Goal: Information Seeking & Learning: Find specific fact

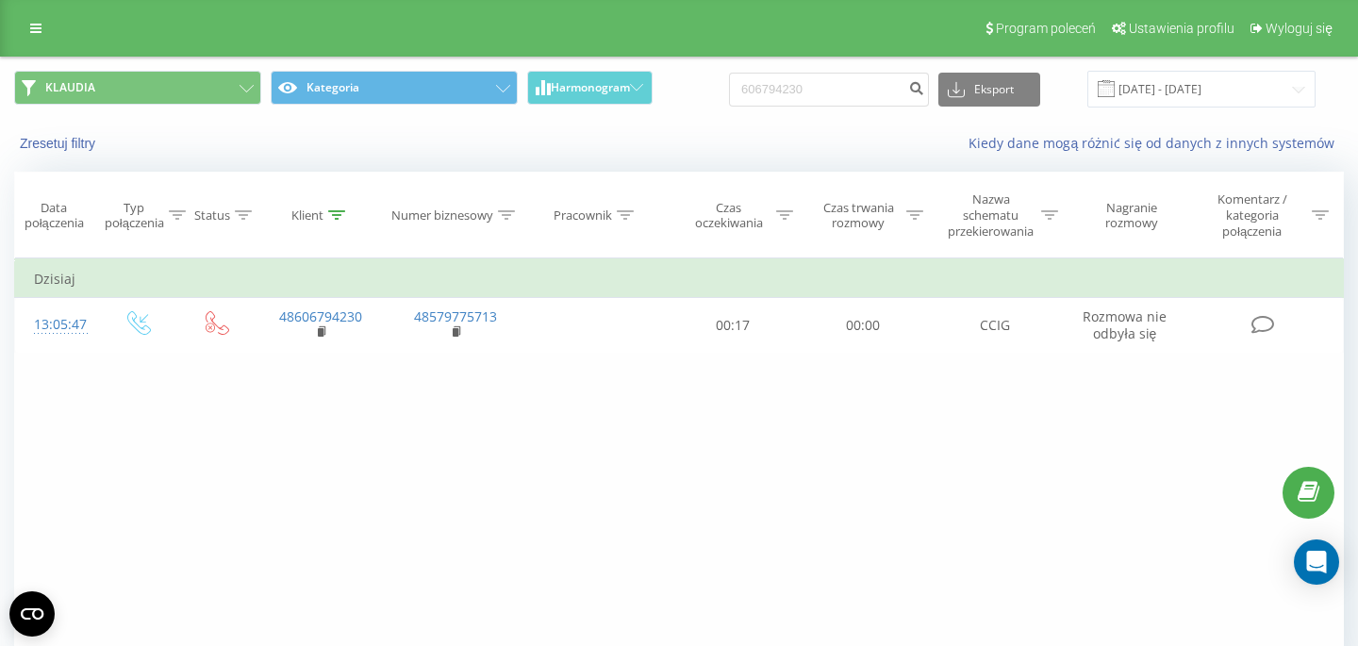
click at [843, 107] on input "606794230" at bounding box center [829, 90] width 200 height 34
click at [839, 96] on input "606794230" at bounding box center [829, 90] width 200 height 34
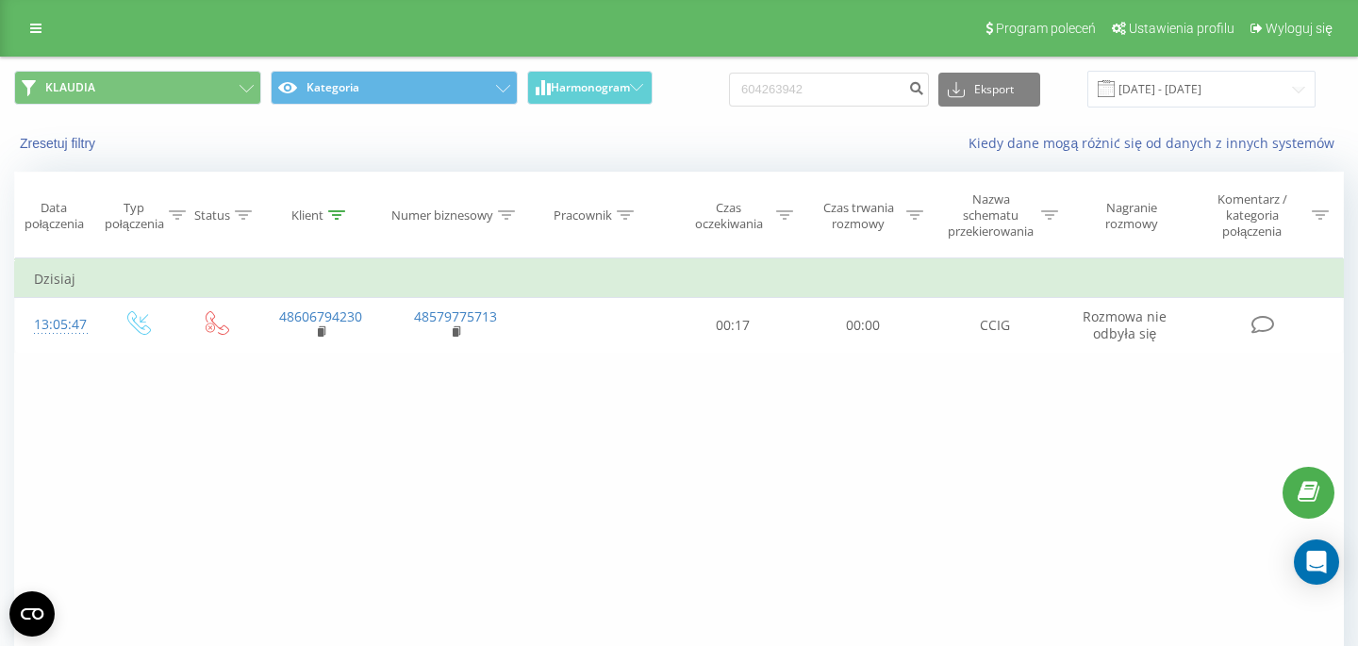
type input "604263942"
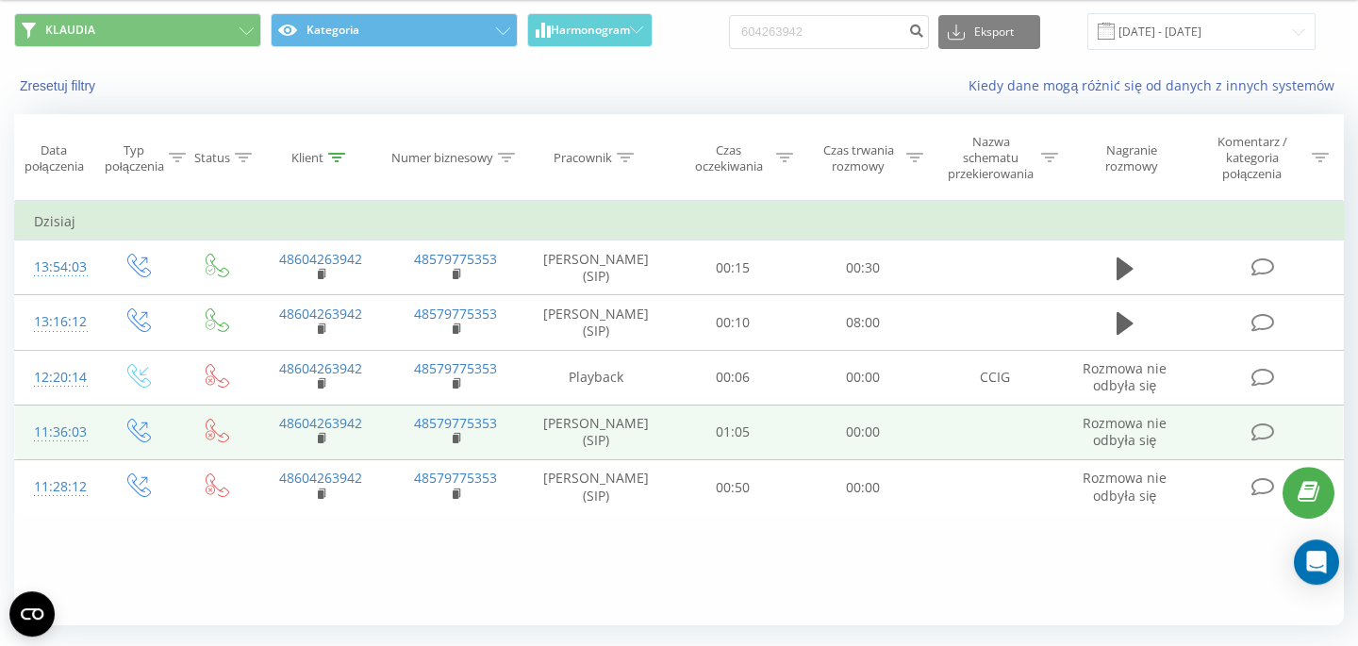
scroll to position [57, 0]
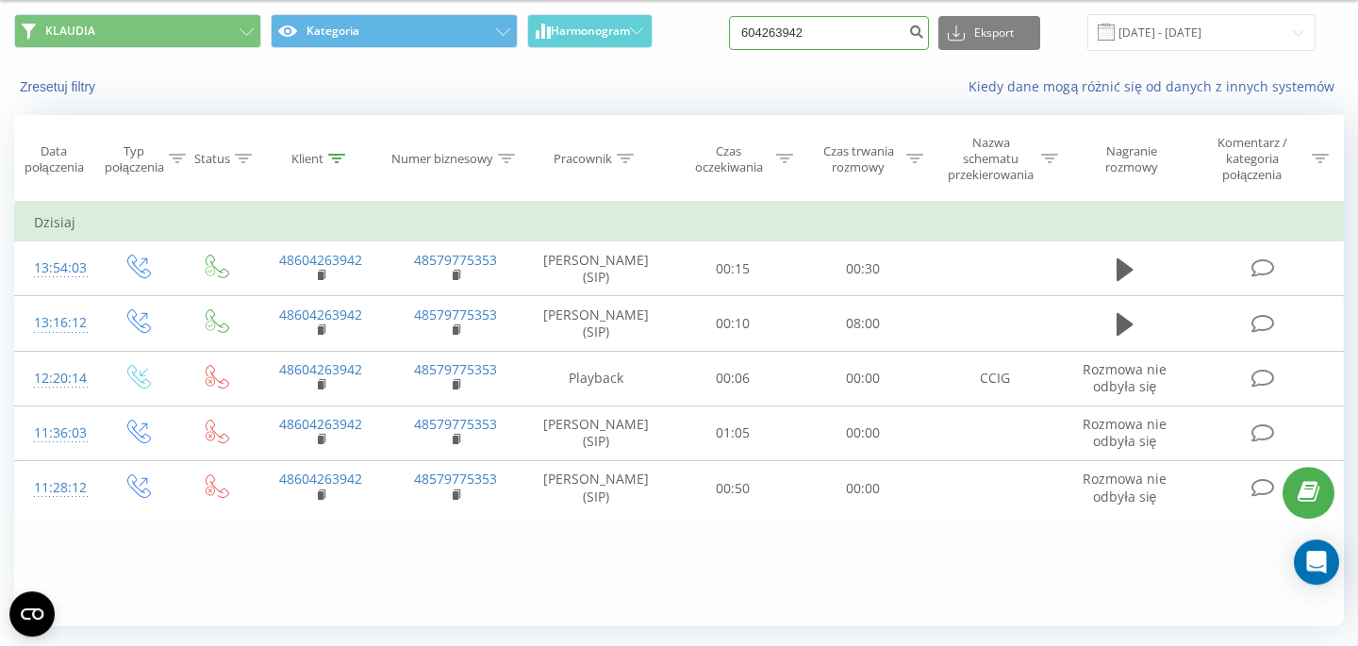
click at [850, 45] on input "604263942" at bounding box center [829, 33] width 200 height 34
paste input "515181206"
type input "515181206"
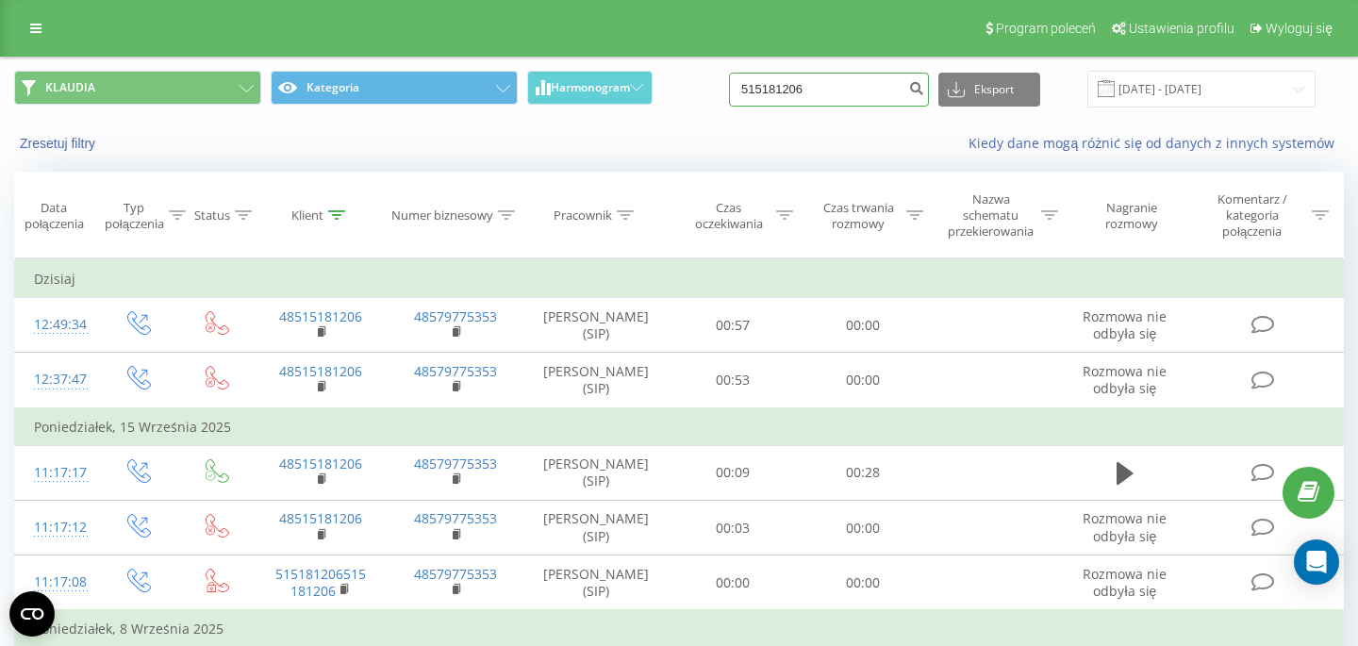
click at [836, 92] on input "515181206" at bounding box center [829, 90] width 200 height 34
paste input "6384444"
type input "516384444"
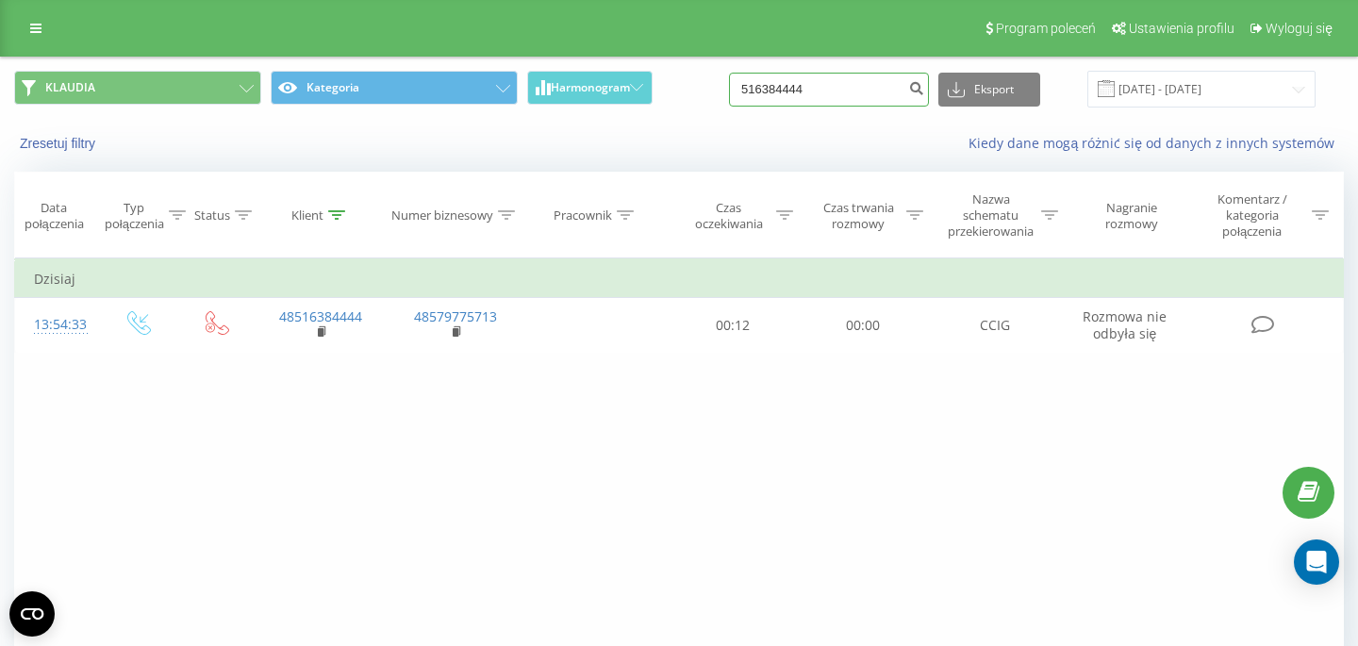
click at [865, 101] on input "516384444" at bounding box center [829, 90] width 200 height 34
paste input "78463293"
type input "784632934"
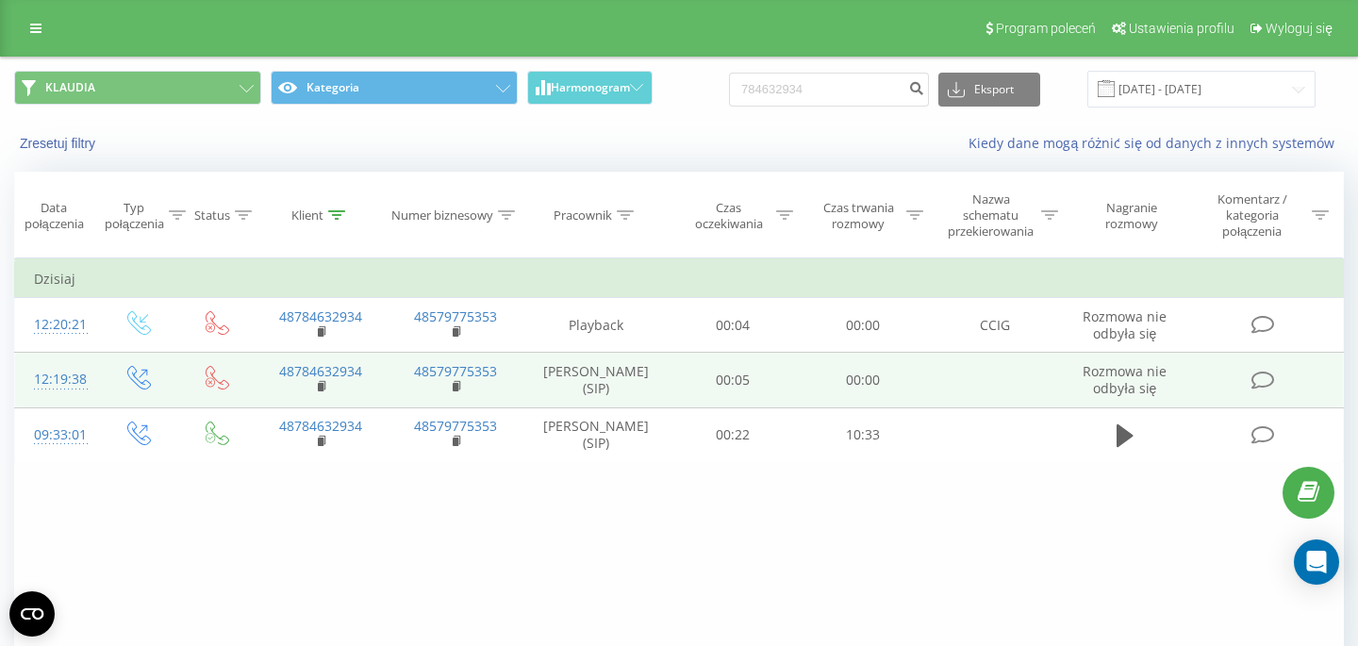
click at [602, 389] on td "[PERSON_NAME] (SIP)" at bounding box center [595, 380] width 145 height 55
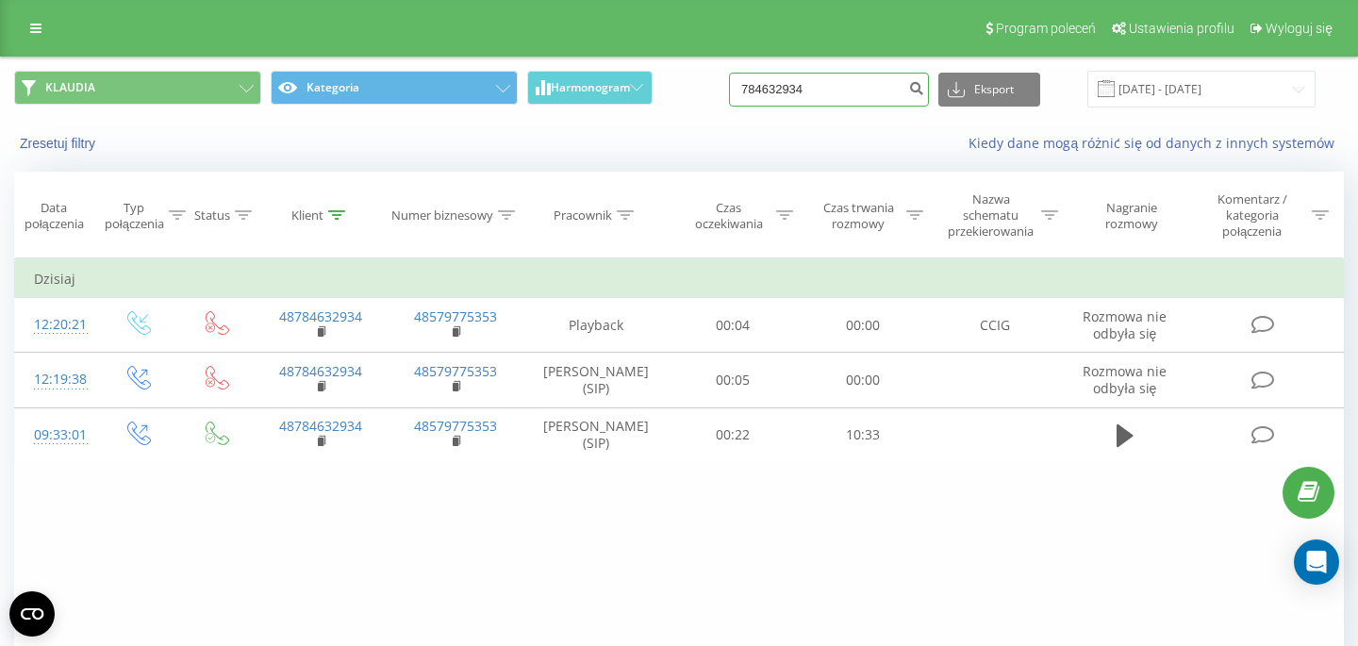
click at [848, 80] on input "784632934" at bounding box center [829, 90] width 200 height 34
click at [872, 88] on input "784632934" at bounding box center [829, 90] width 200 height 34
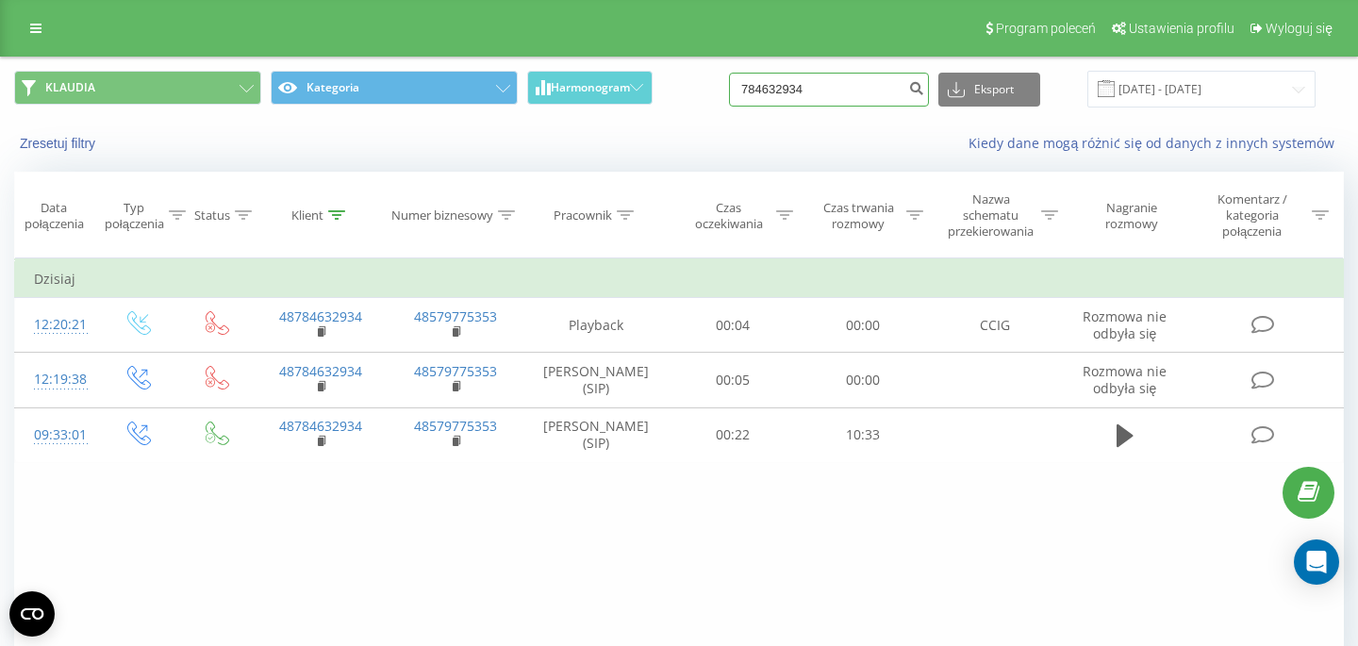
click at [872, 88] on input "784632934" at bounding box center [829, 90] width 200 height 34
paste input "90225523"
type input "790225523"
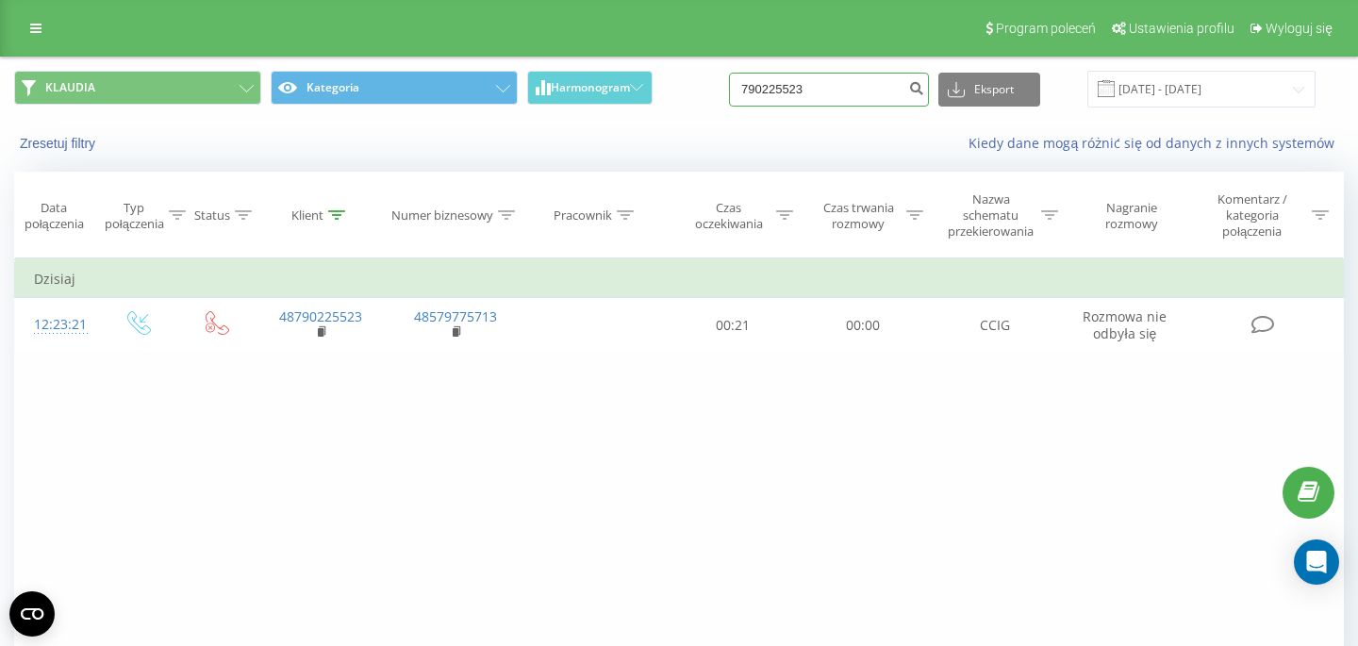
click at [862, 90] on input "790225523" at bounding box center [829, 90] width 200 height 34
paste input "507339938"
type input "507339938"
click at [830, 100] on input "507339938" at bounding box center [829, 90] width 200 height 34
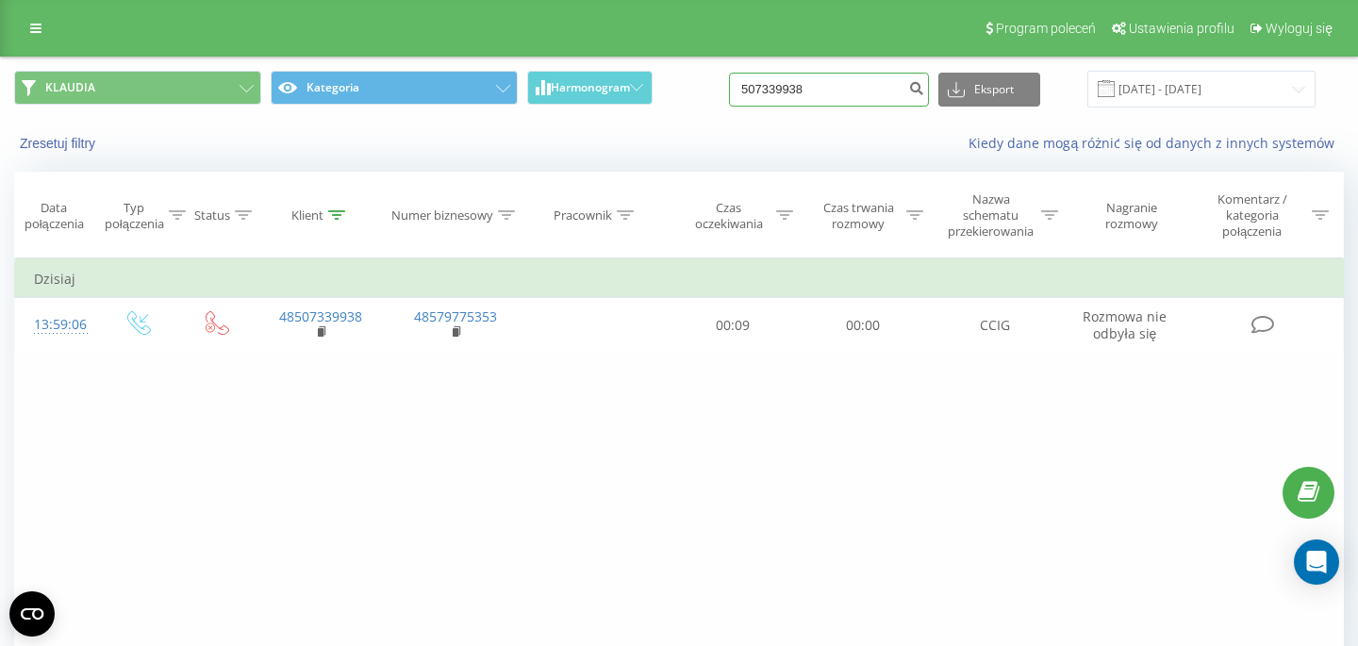
click at [830, 100] on input "507339938" at bounding box center [829, 90] width 200 height 34
paste input "739074766"
type input "739074766"
click at [882, 74] on input "739074766" at bounding box center [829, 90] width 200 height 34
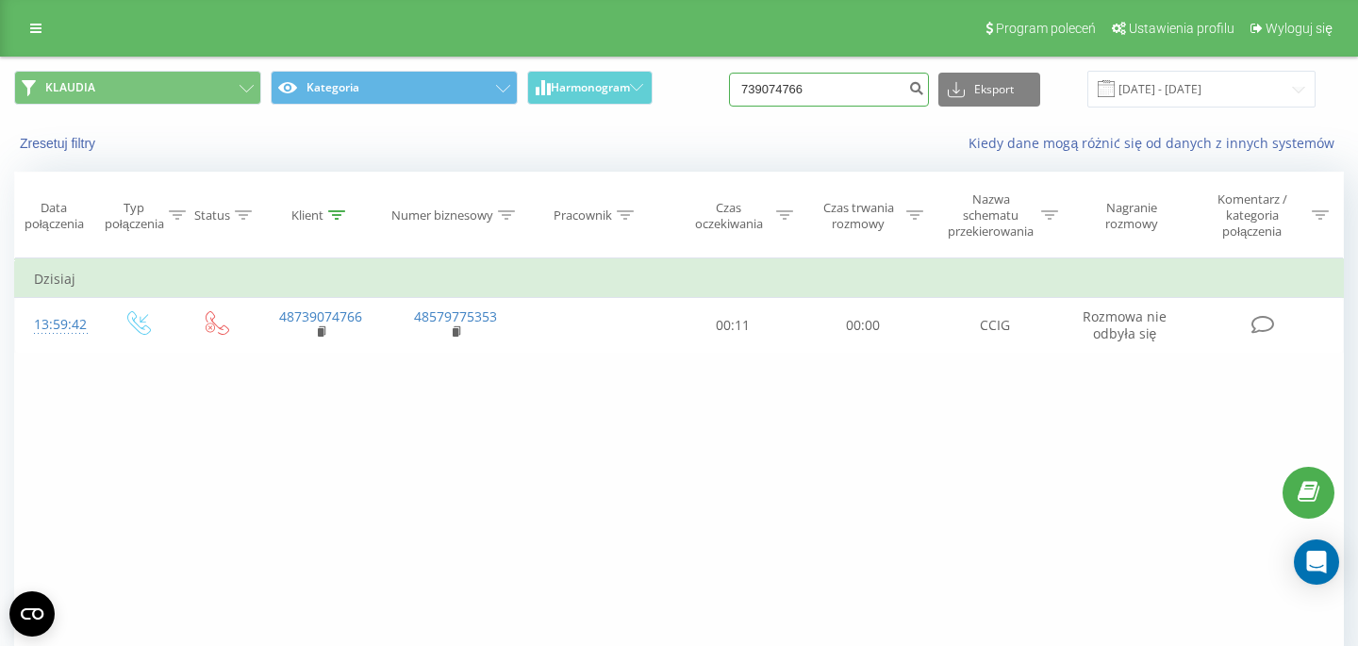
click at [882, 74] on input "739074766" at bounding box center [829, 90] width 200 height 34
paste input "91321809"
type input "791321809"
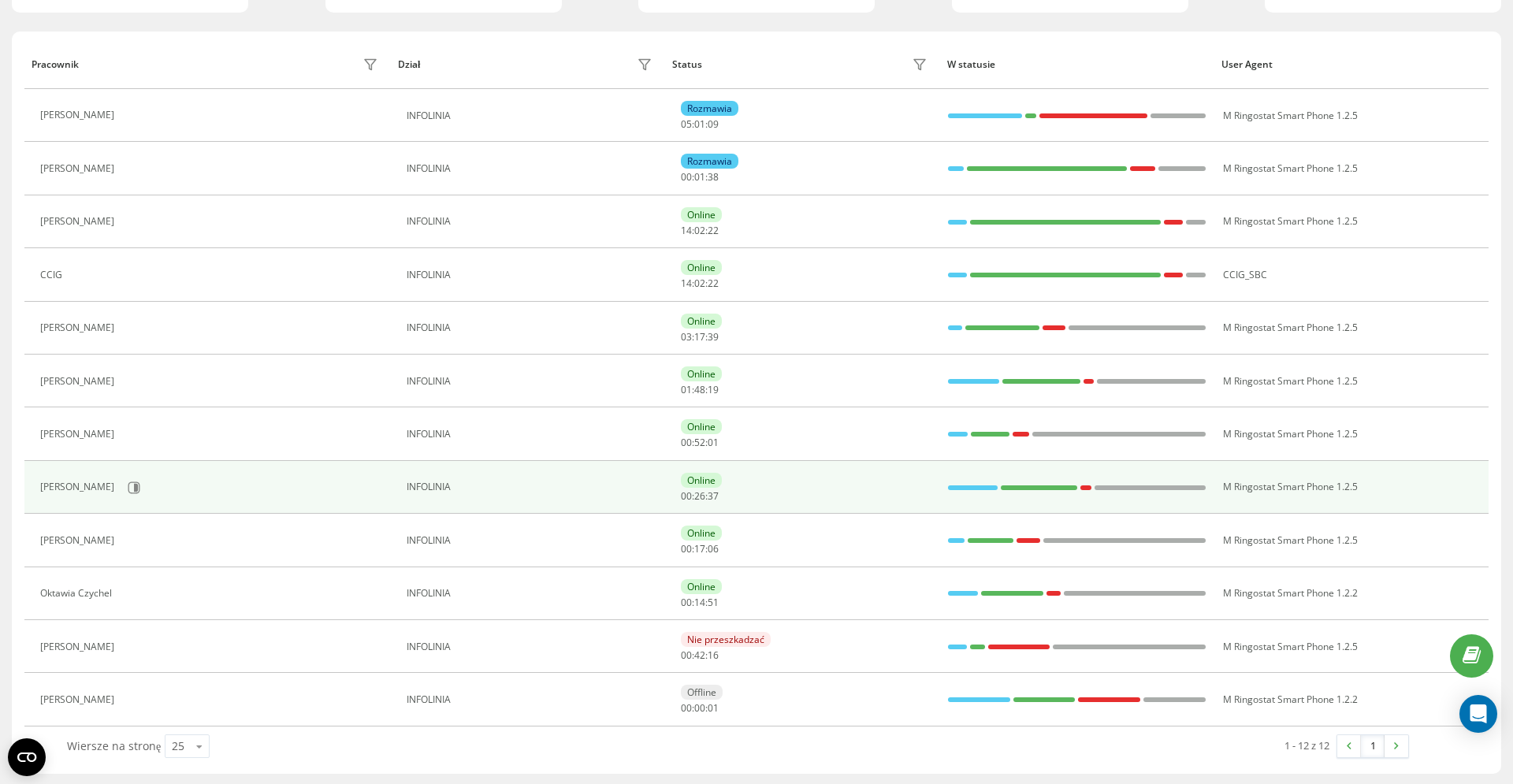
scroll to position [163, 0]
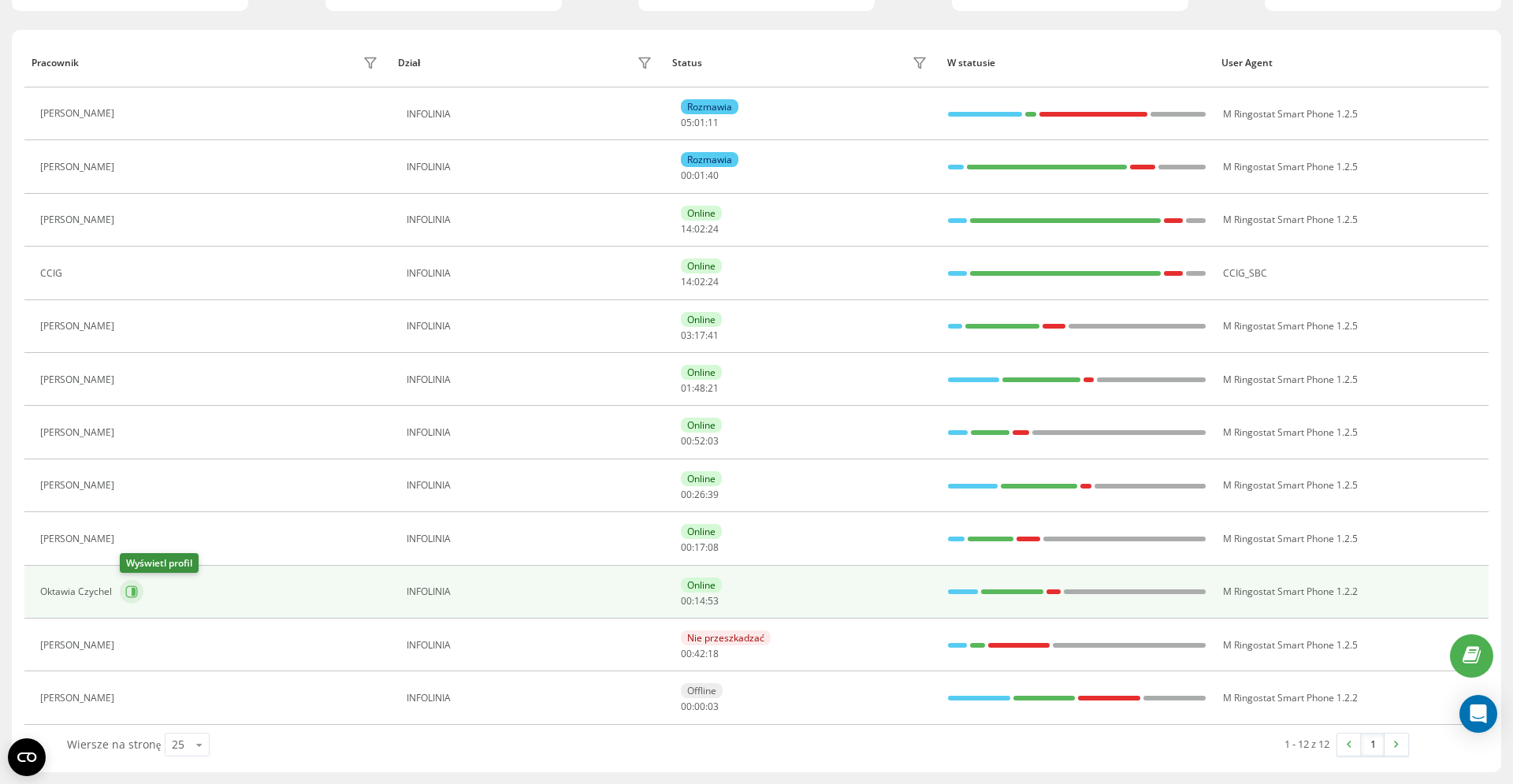
click at [130, 593] on icon at bounding box center [131, 592] width 13 height 13
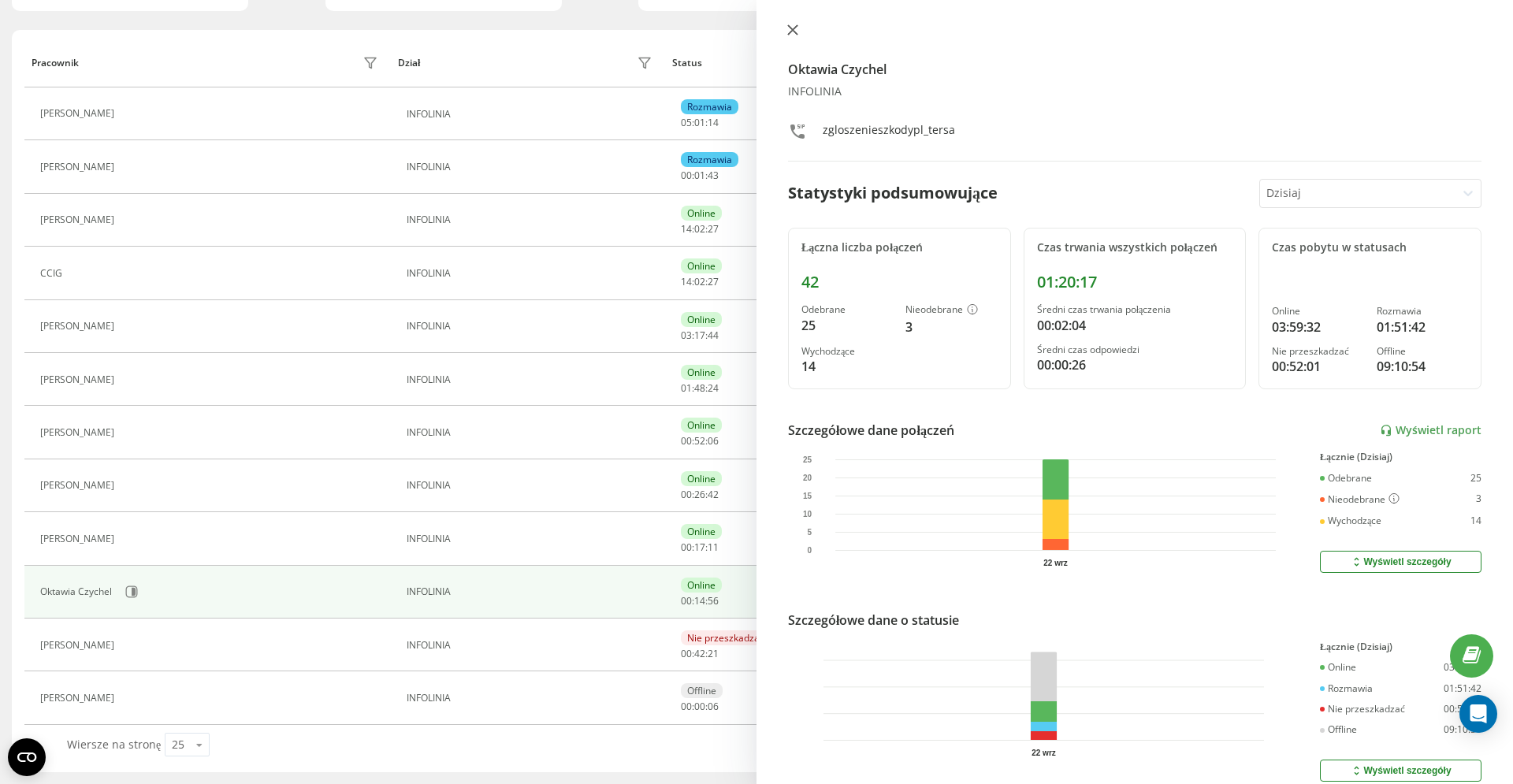
click at [793, 28] on icon at bounding box center [792, 29] width 9 height 9
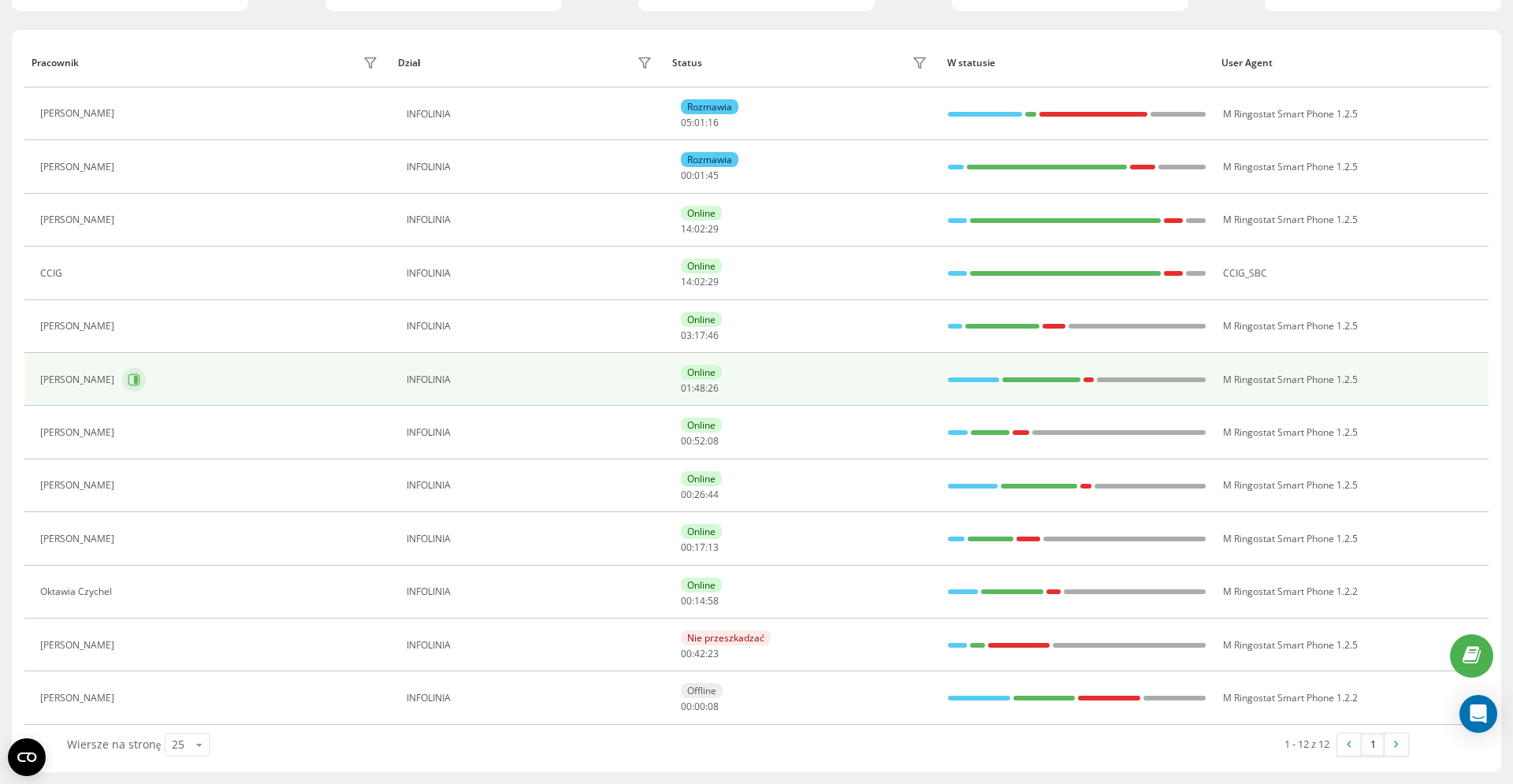
click at [128, 380] on icon at bounding box center [134, 379] width 13 height 13
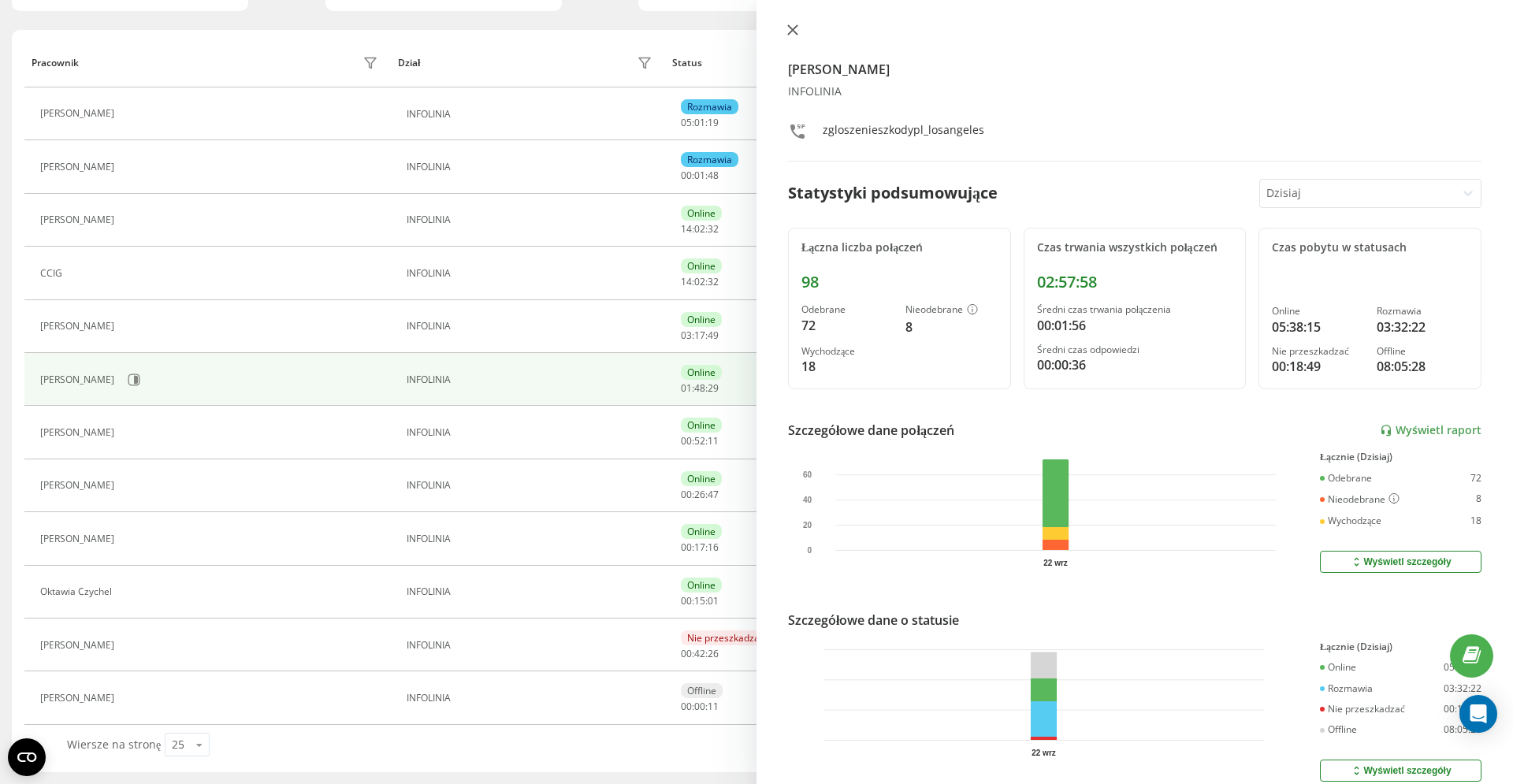
click at [788, 37] on button at bounding box center [792, 31] width 21 height 15
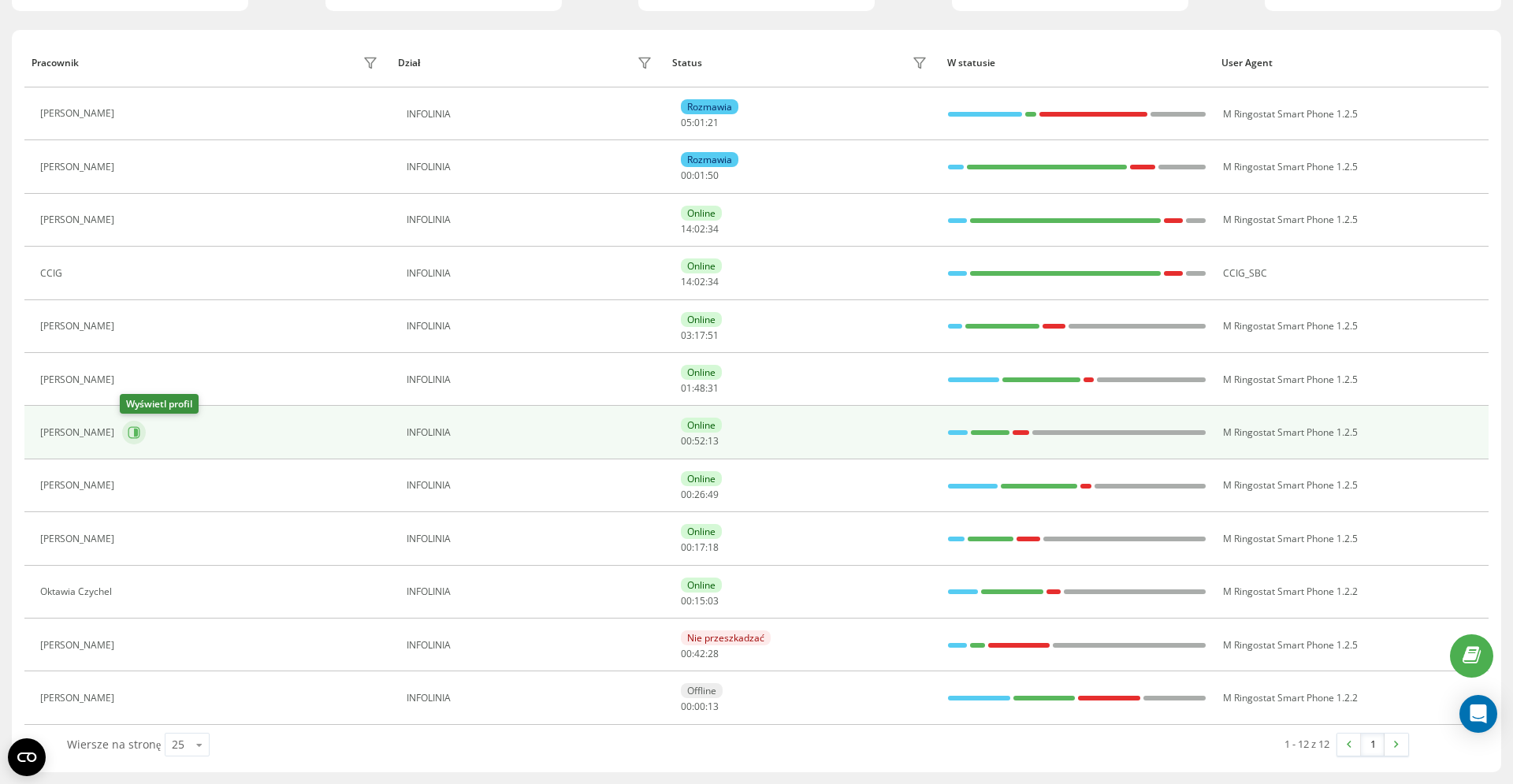
click at [128, 432] on icon at bounding box center [134, 432] width 13 height 13
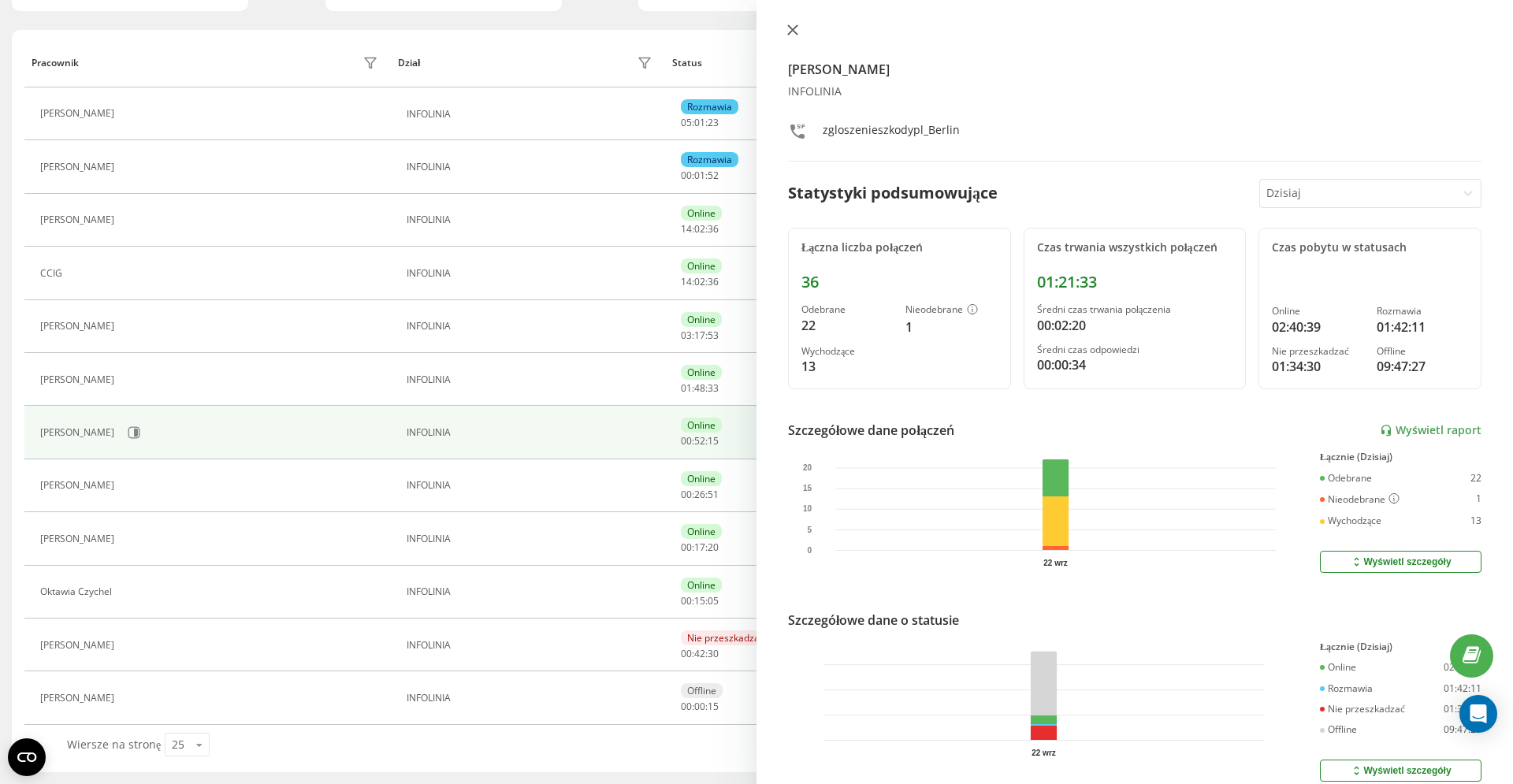
click at [794, 30] on icon at bounding box center [792, 29] width 11 height 11
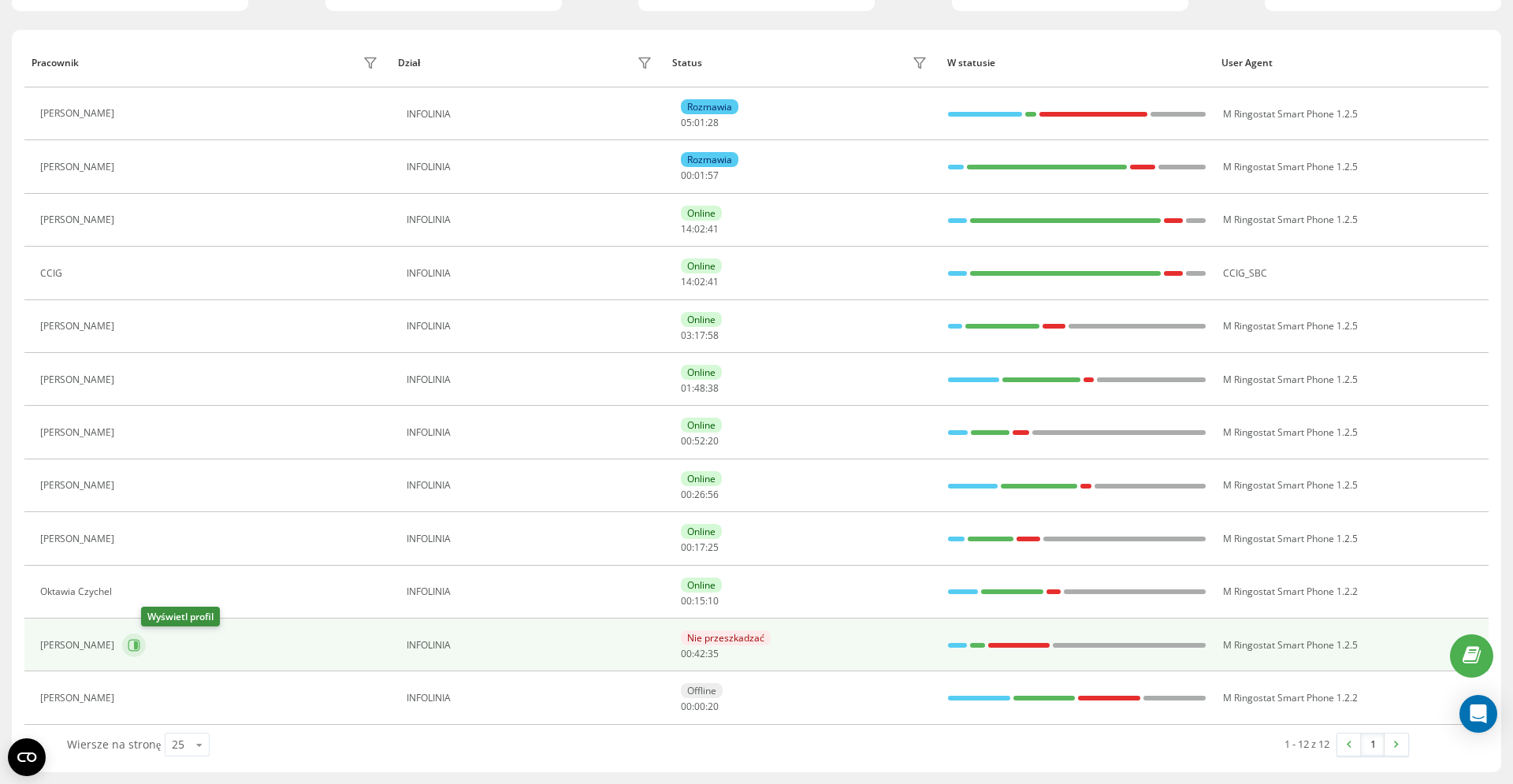
click at [140, 649] on icon at bounding box center [134, 645] width 13 height 13
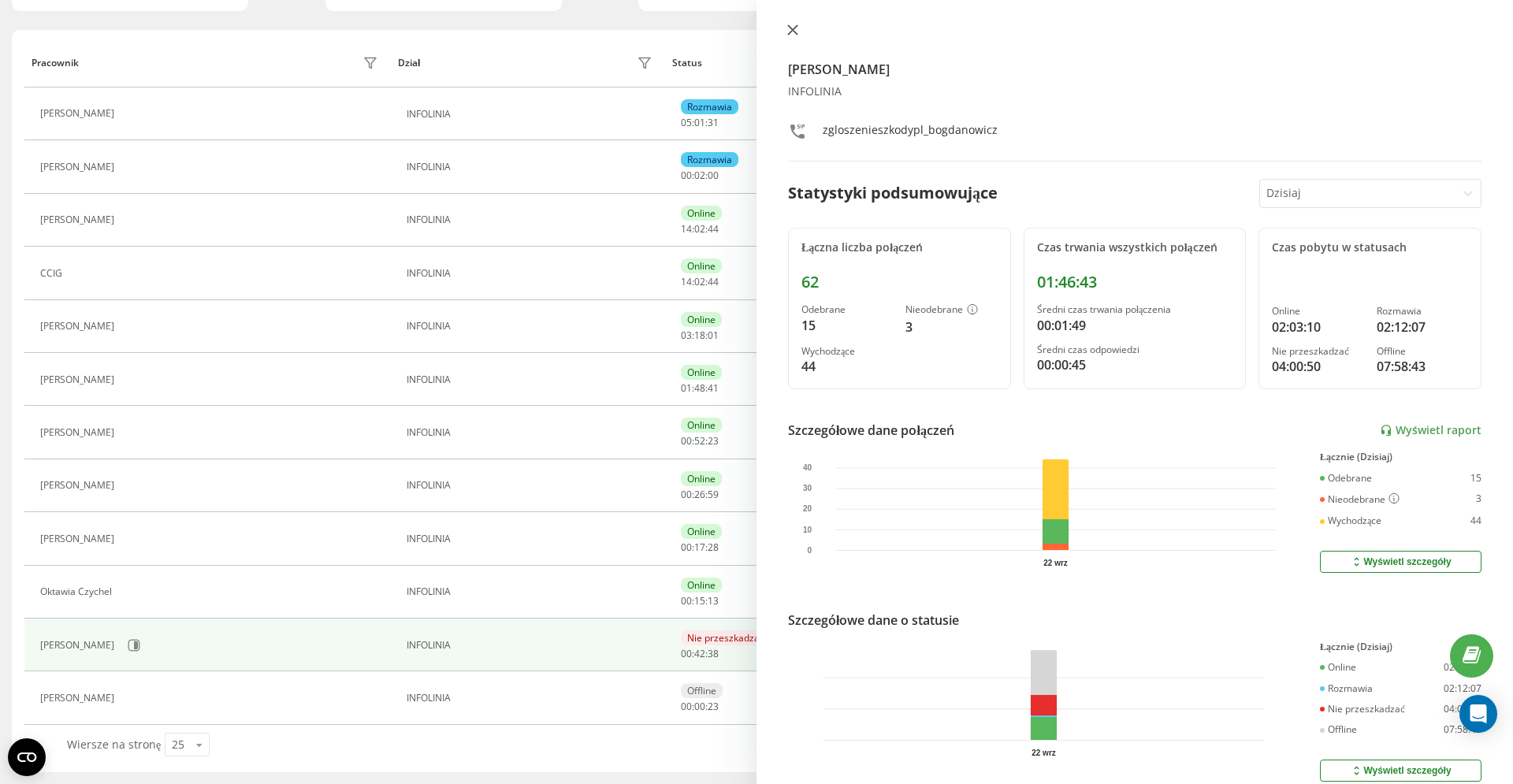
click at [792, 31] on icon at bounding box center [792, 29] width 9 height 9
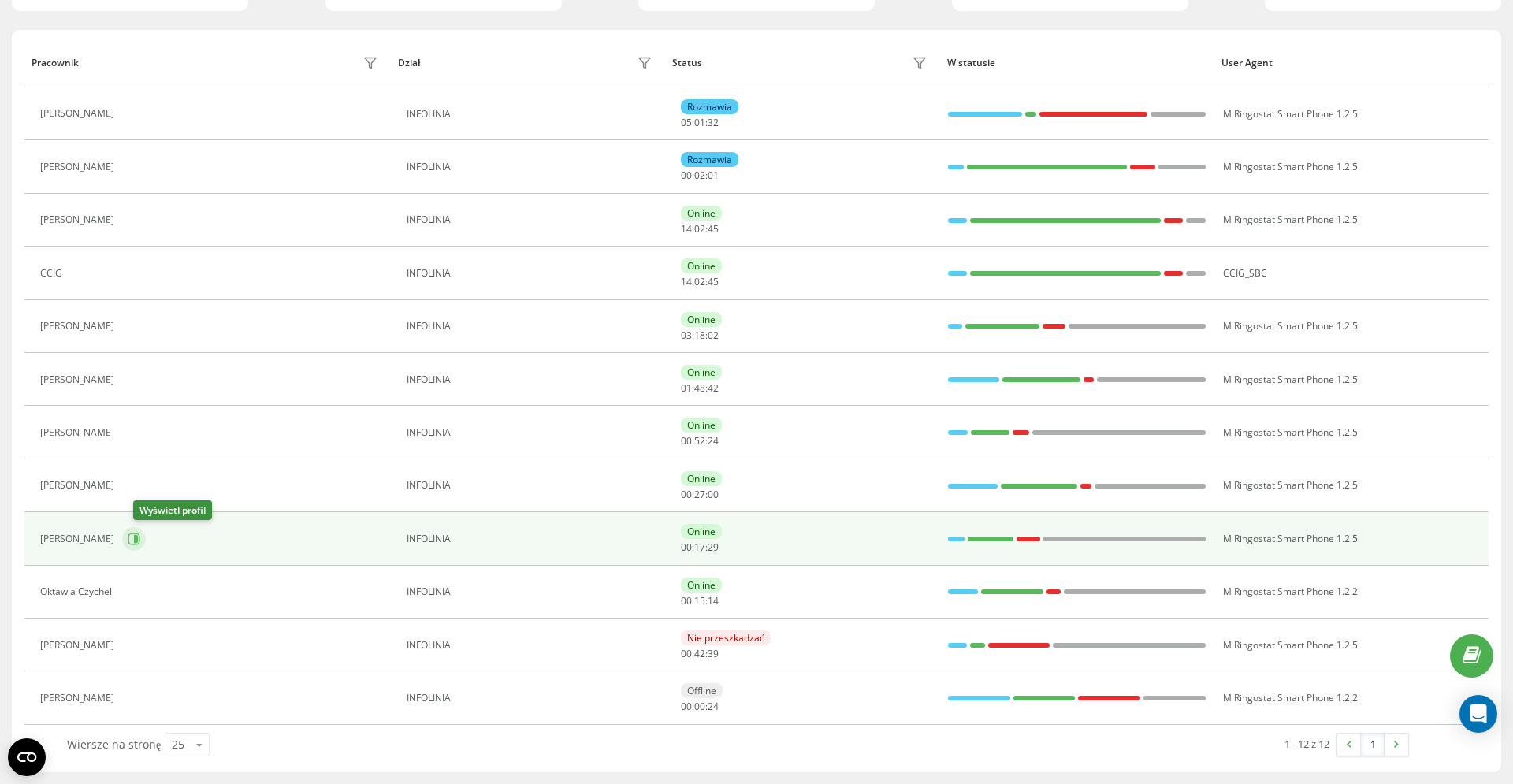
click at [140, 538] on icon at bounding box center [134, 538] width 13 height 13
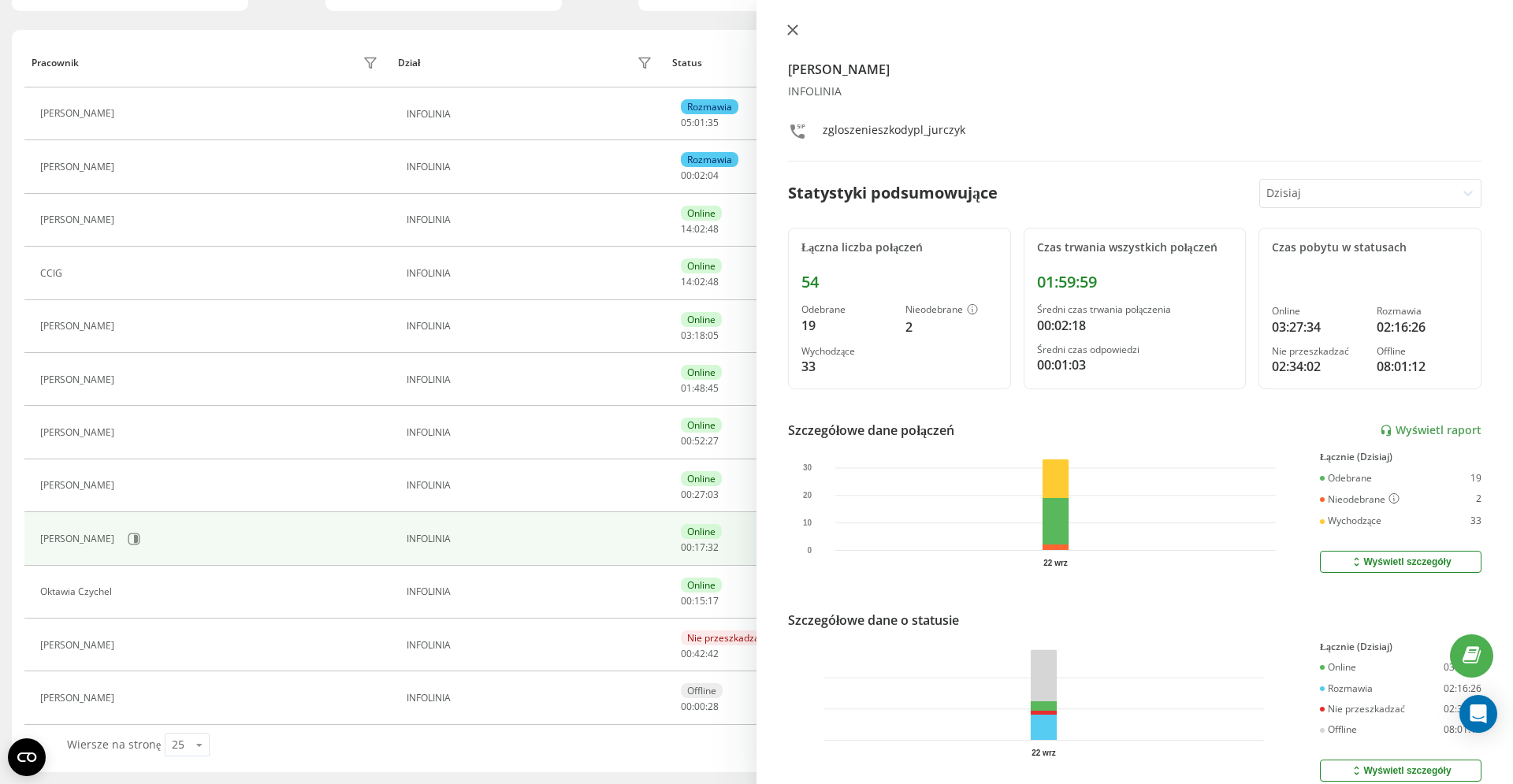
click at [789, 28] on icon at bounding box center [792, 29] width 9 height 9
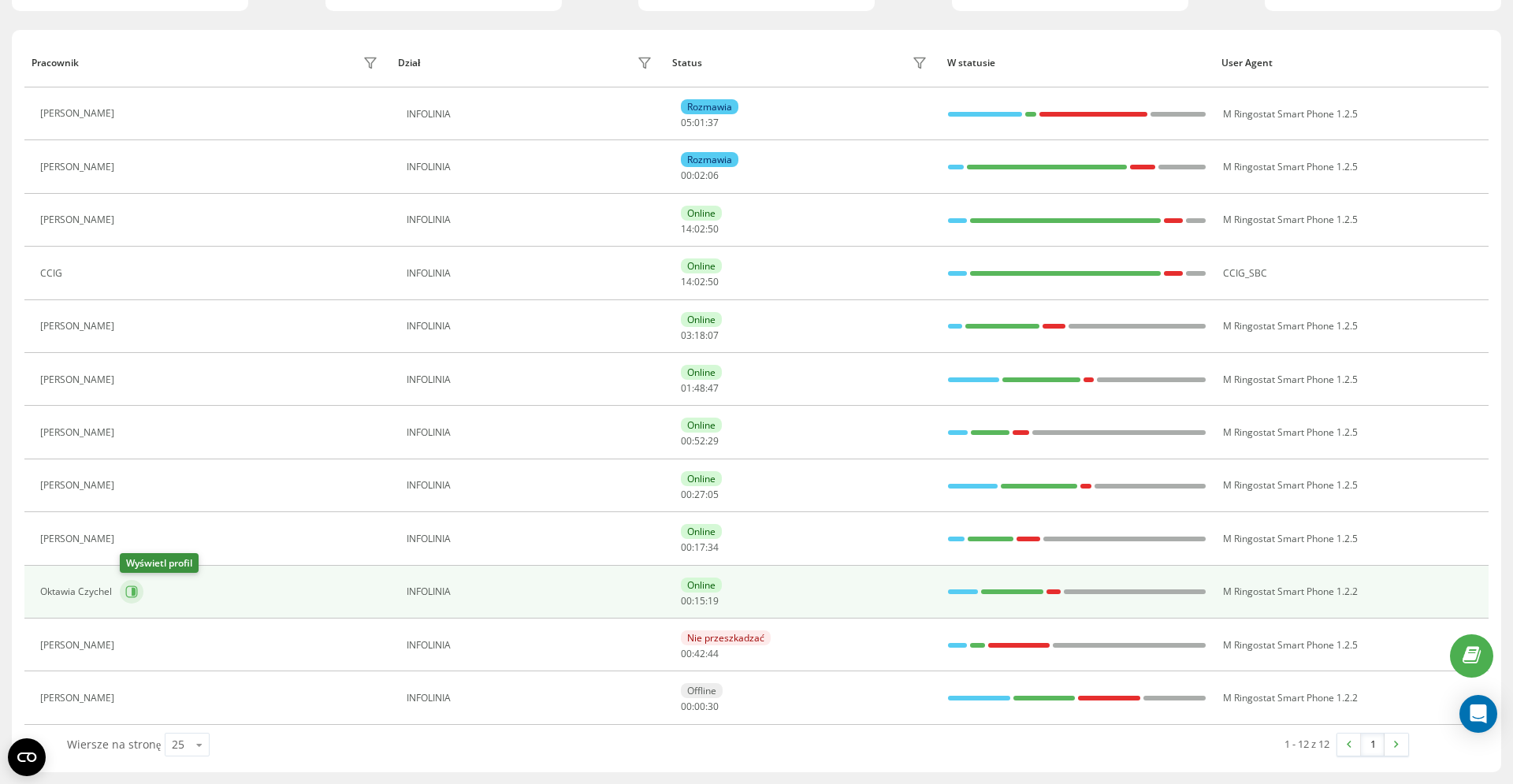
click at [138, 589] on button at bounding box center [131, 592] width 23 height 23
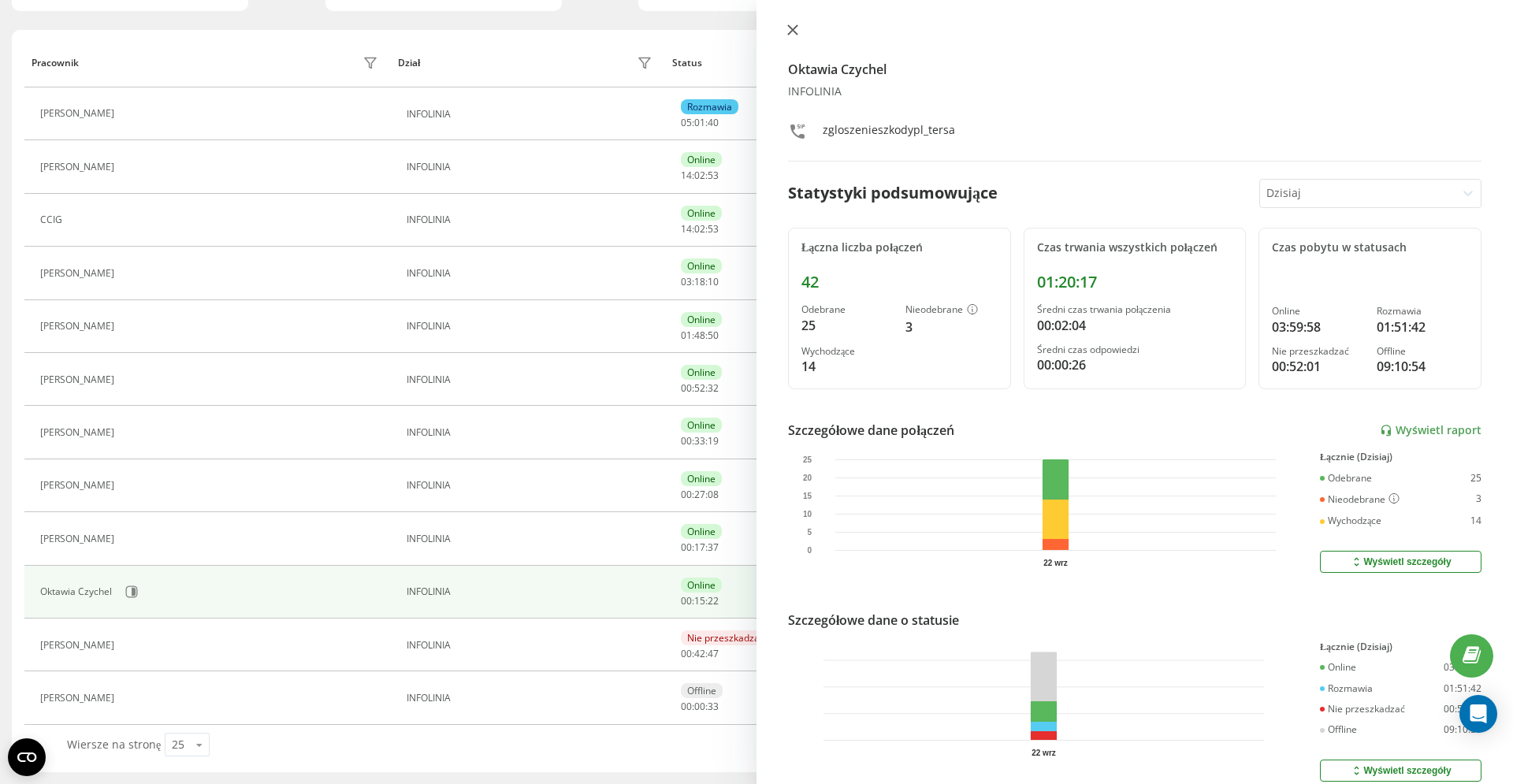
click at [796, 29] on icon at bounding box center [792, 29] width 11 height 11
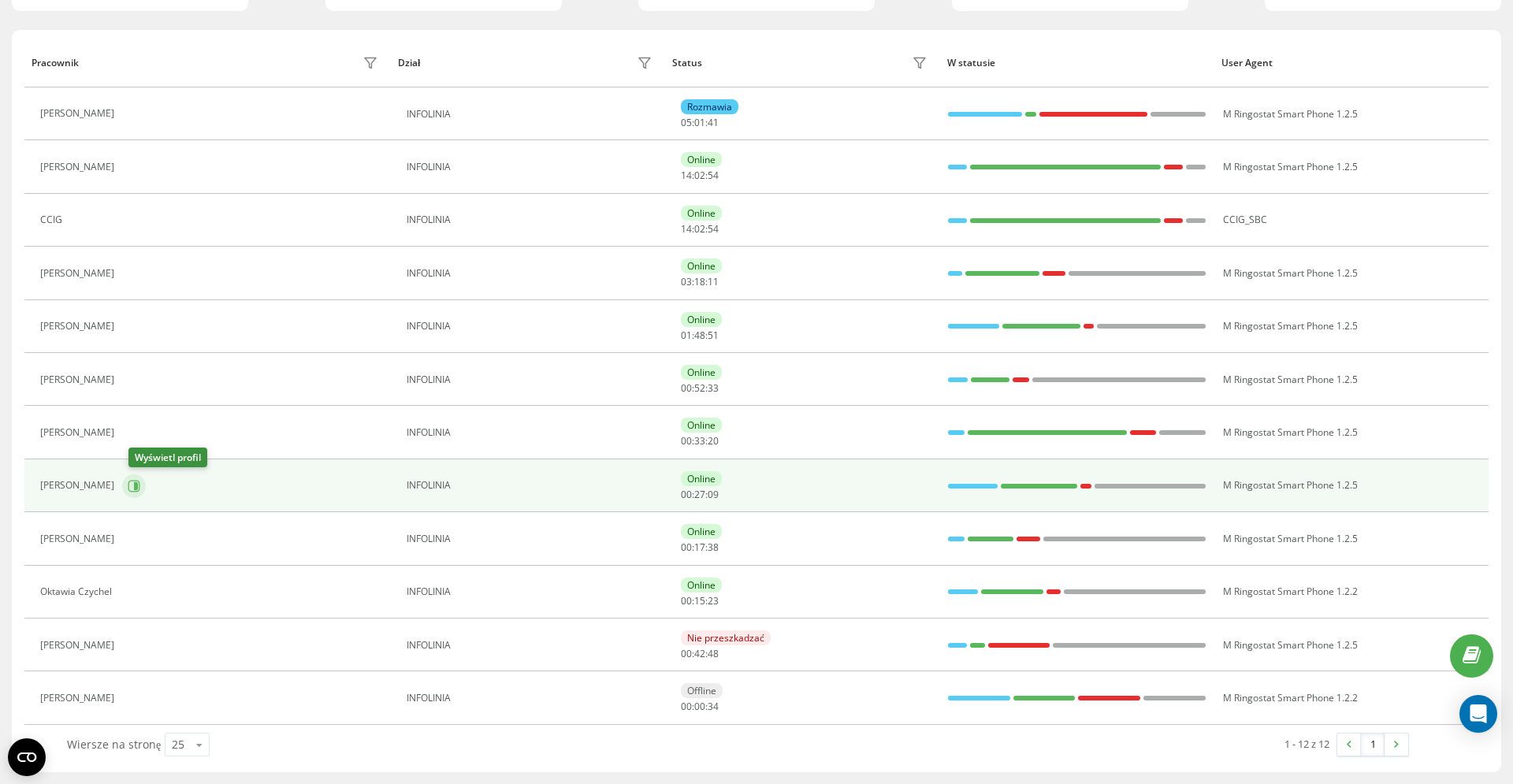
click at [138, 484] on icon at bounding box center [134, 486] width 13 height 13
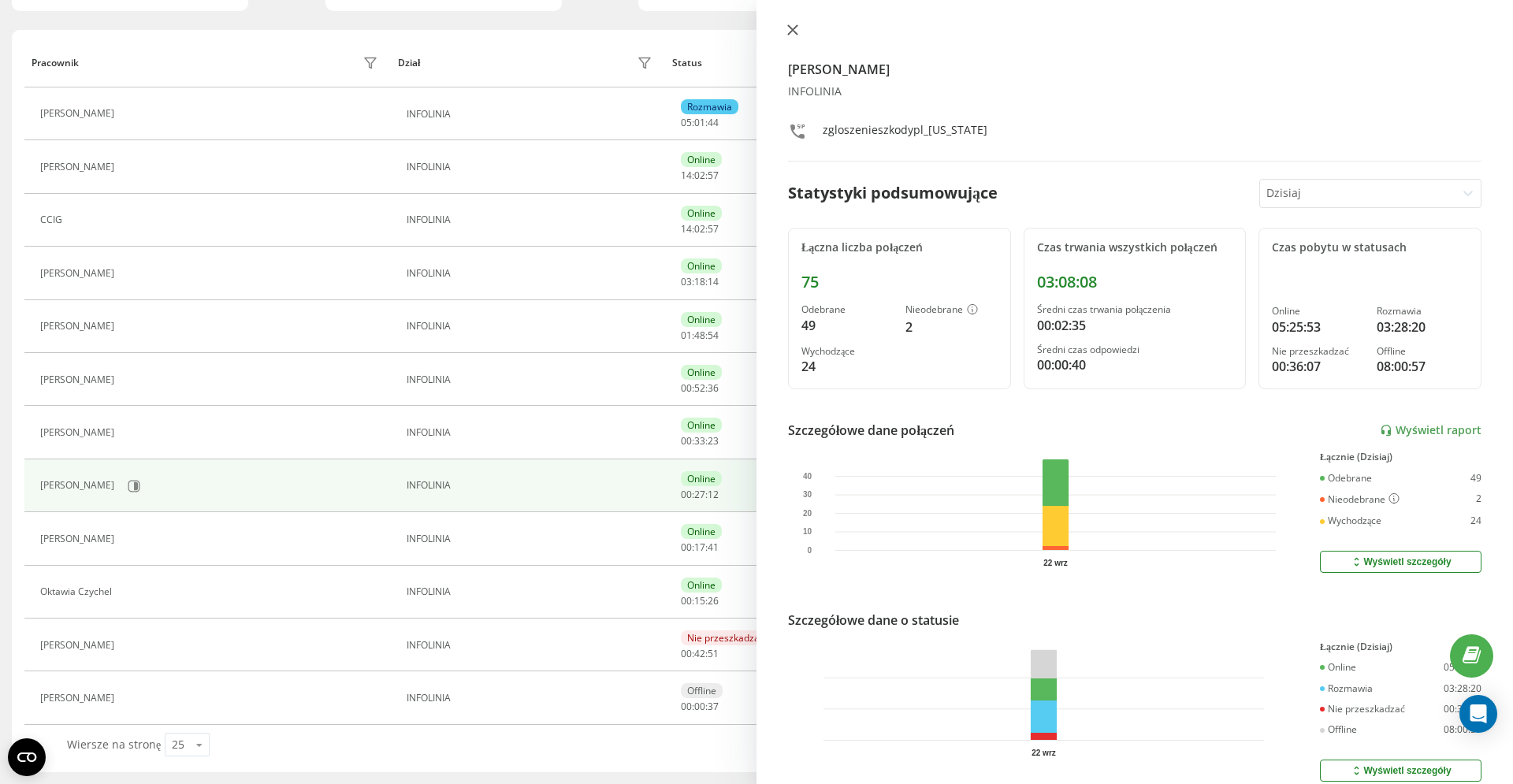
click at [791, 28] on icon at bounding box center [792, 29] width 9 height 9
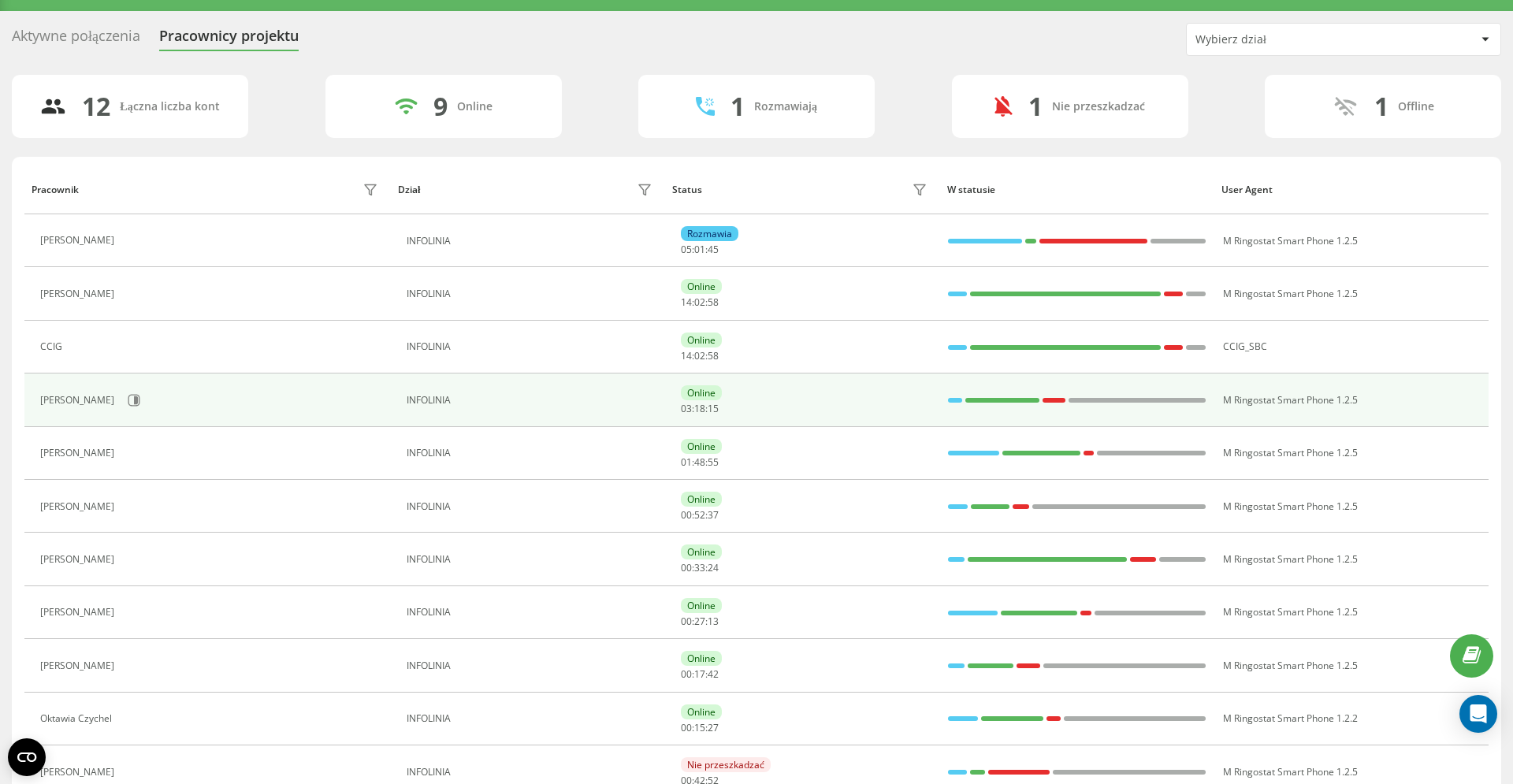
scroll to position [13, 0]
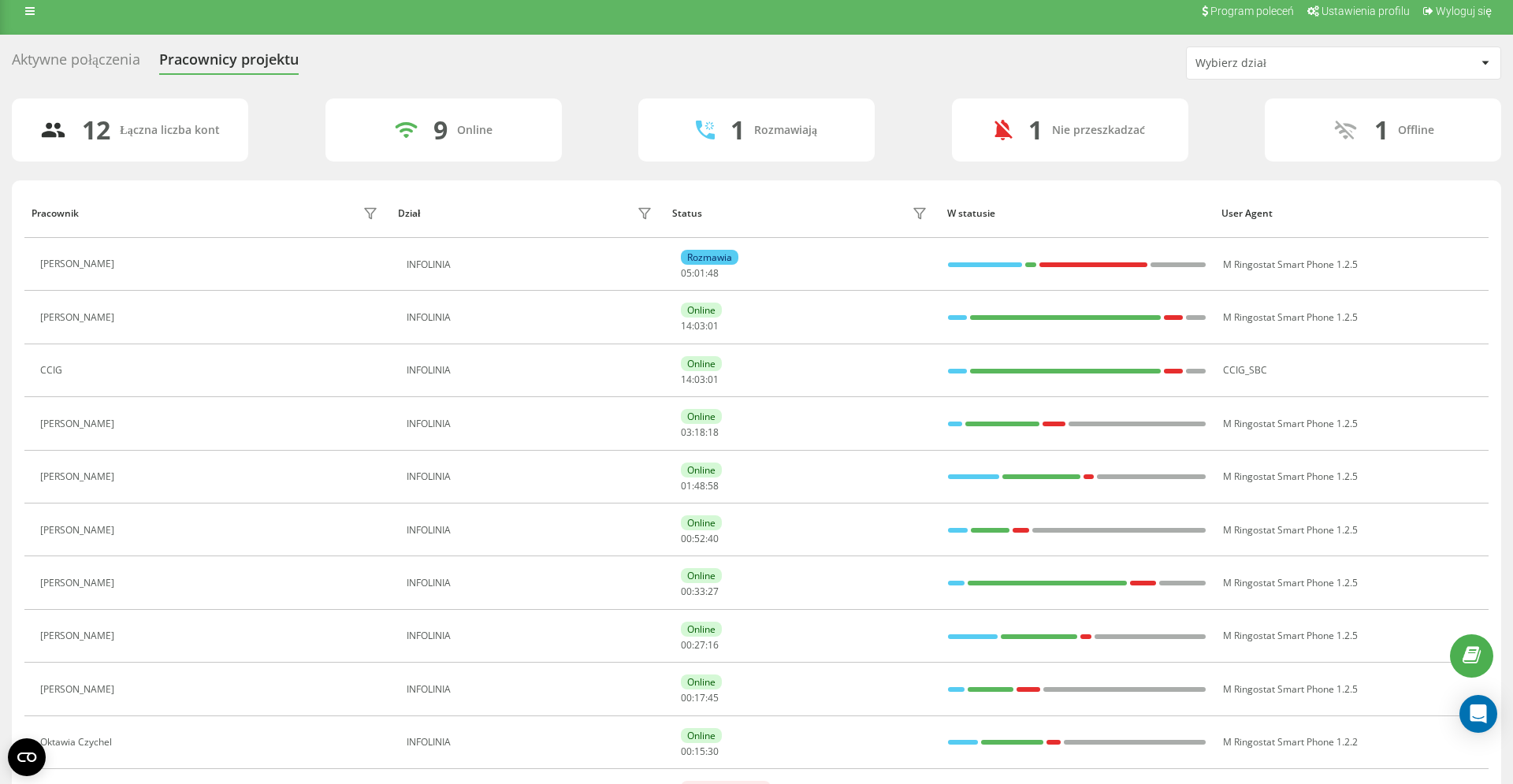
click at [69, 62] on div "Aktywne połączenia" at bounding box center [76, 63] width 129 height 24
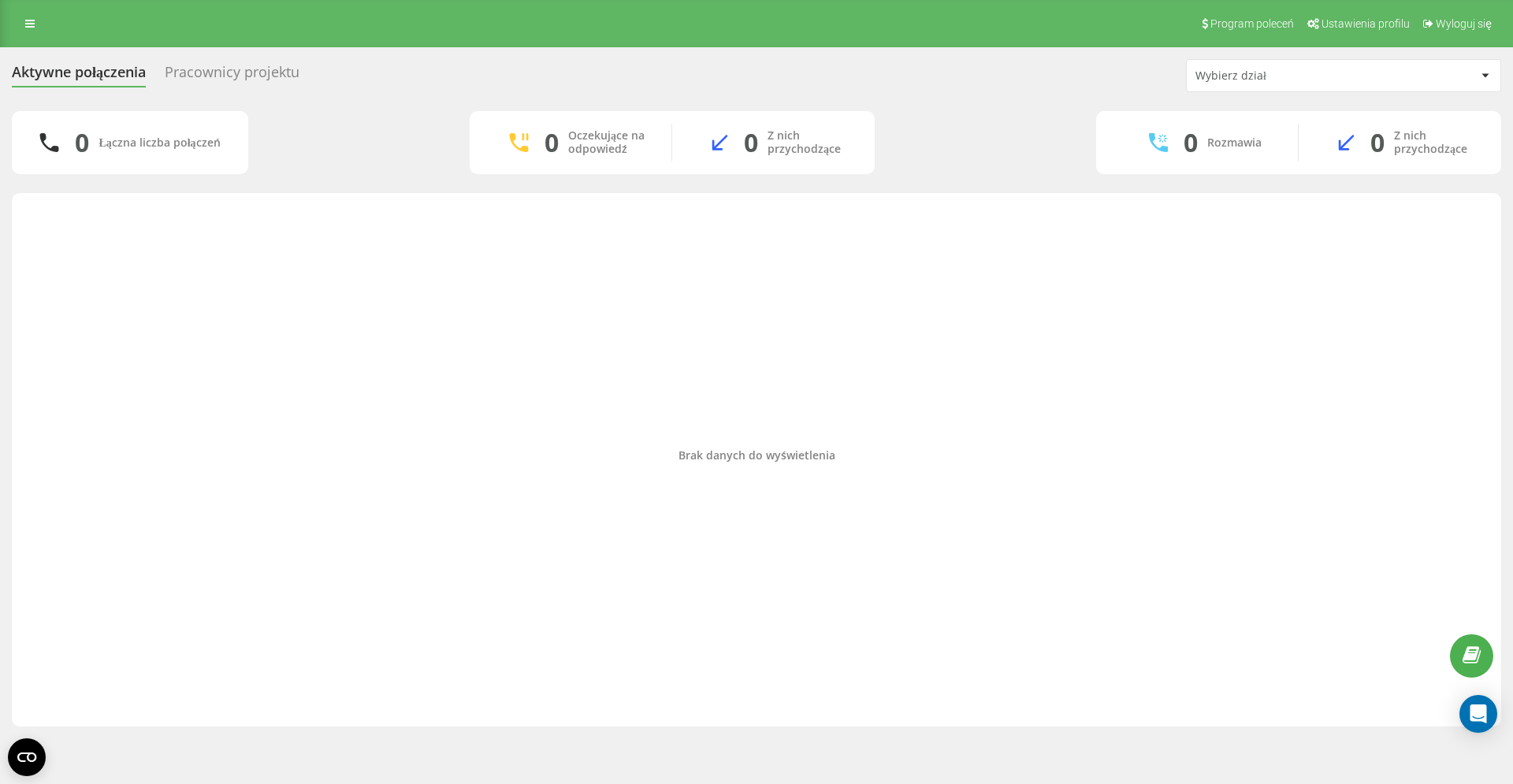
click at [225, 75] on div "Pracownicy projektu" at bounding box center [232, 75] width 135 height 24
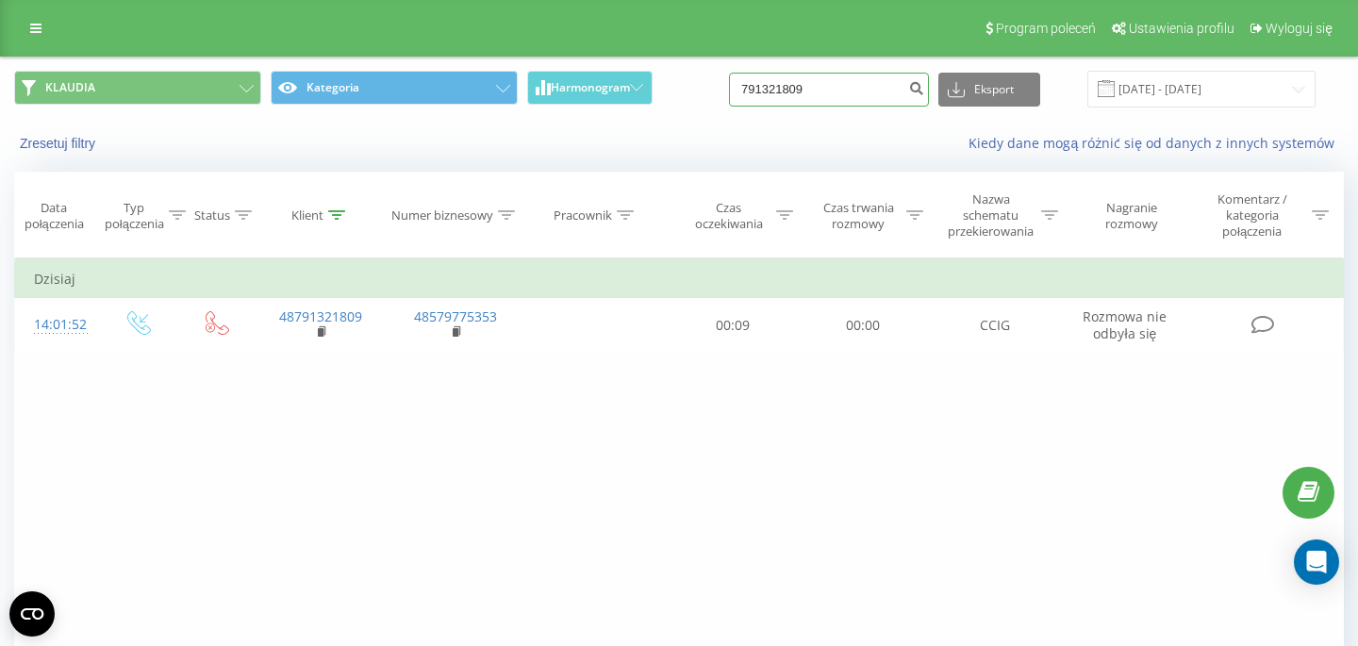
click at [843, 78] on input "791321809" at bounding box center [829, 90] width 200 height 34
paste input "88616366"
type input "788616366"
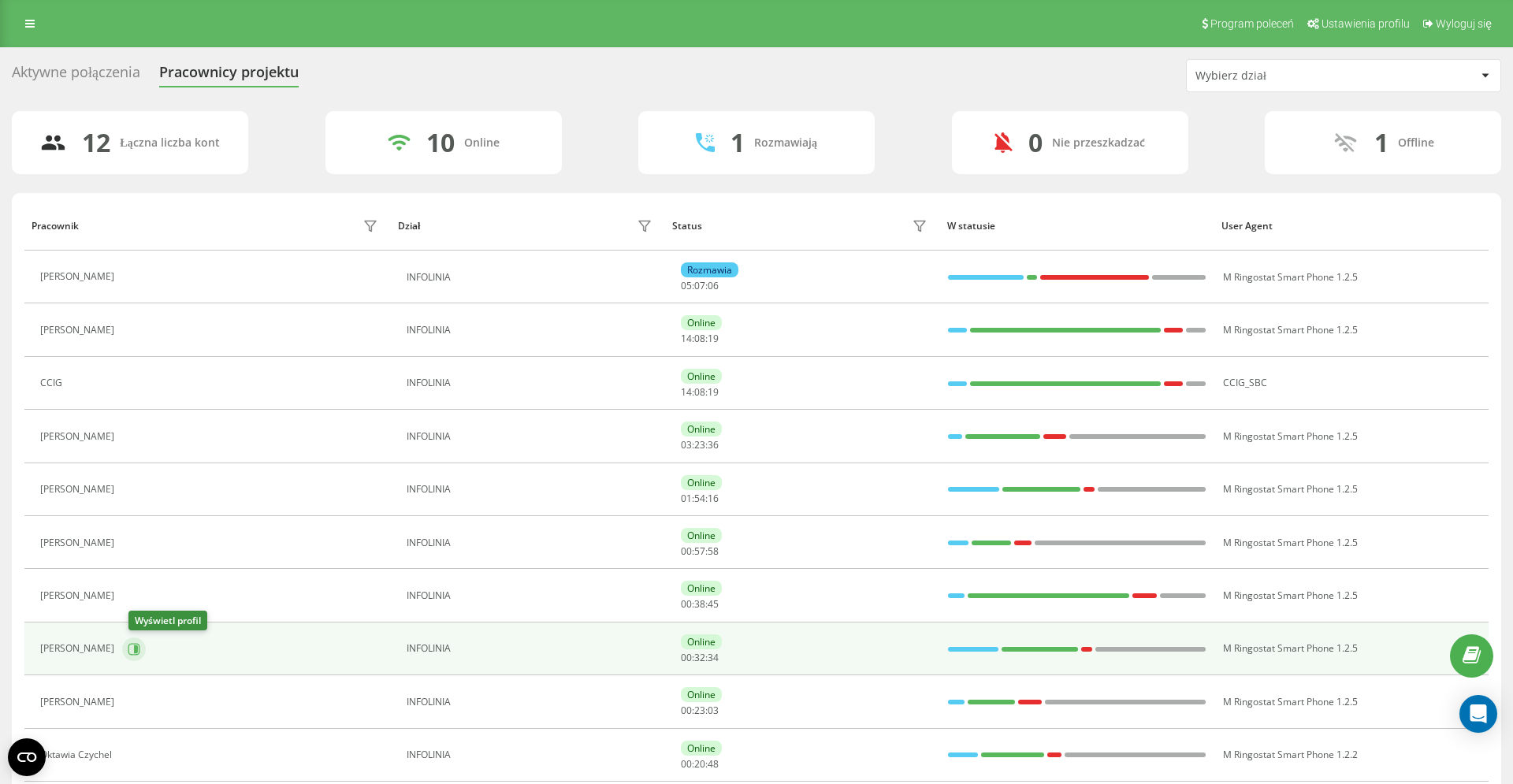
click at [138, 647] on icon at bounding box center [135, 648] width 4 height 8
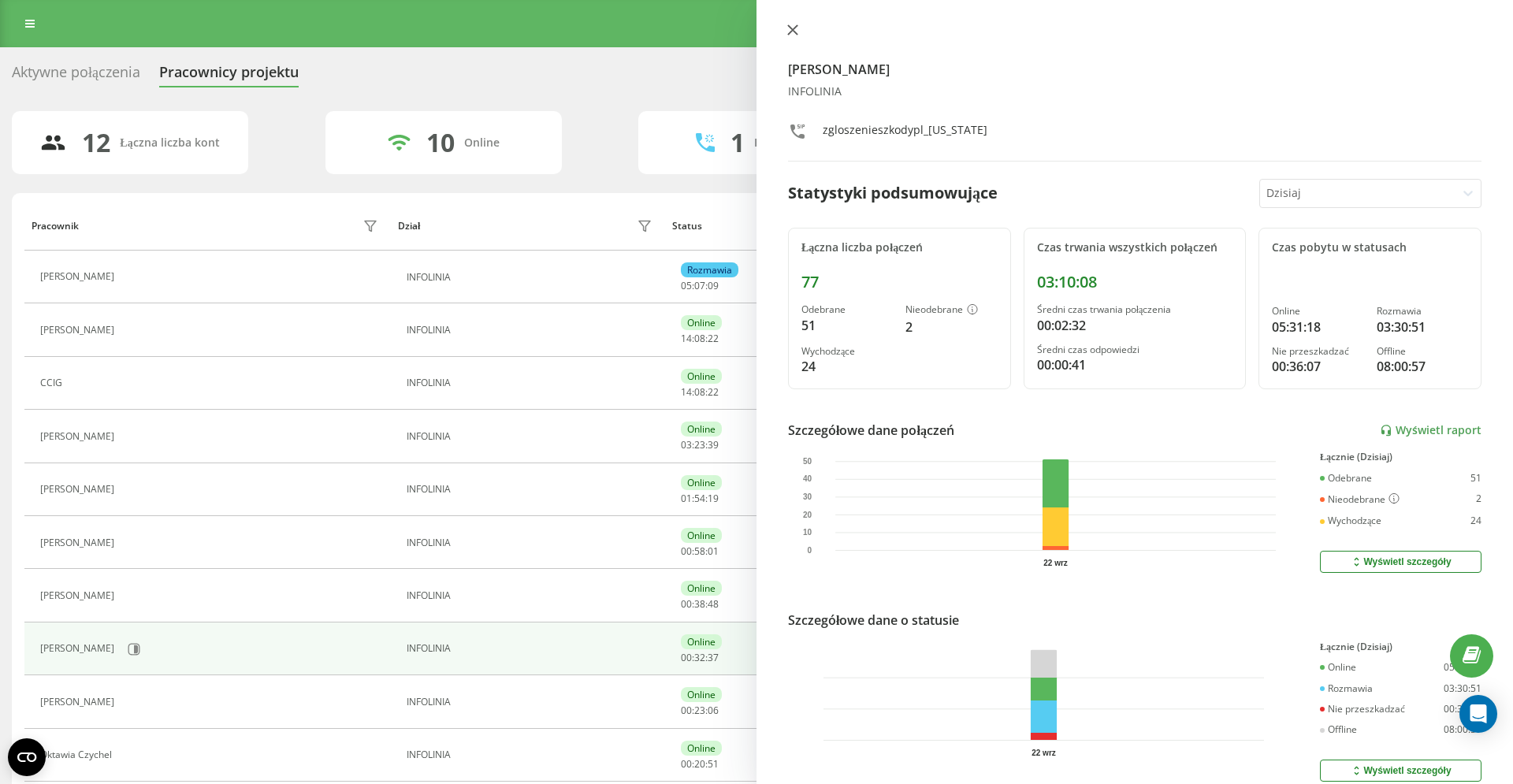
click at [789, 34] on icon at bounding box center [792, 29] width 11 height 11
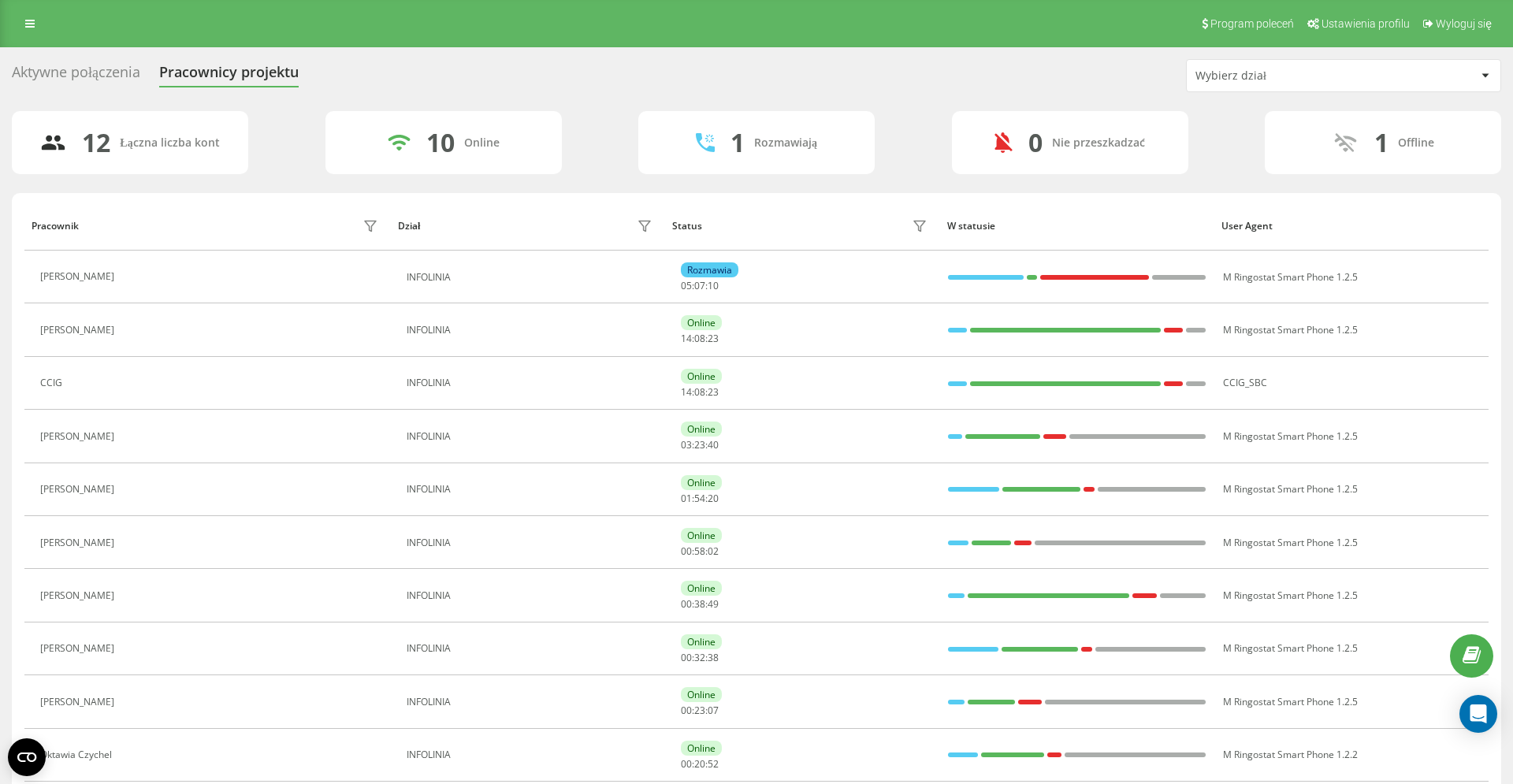
click at [98, 80] on div "Aktywne połączenia" at bounding box center [76, 75] width 129 height 24
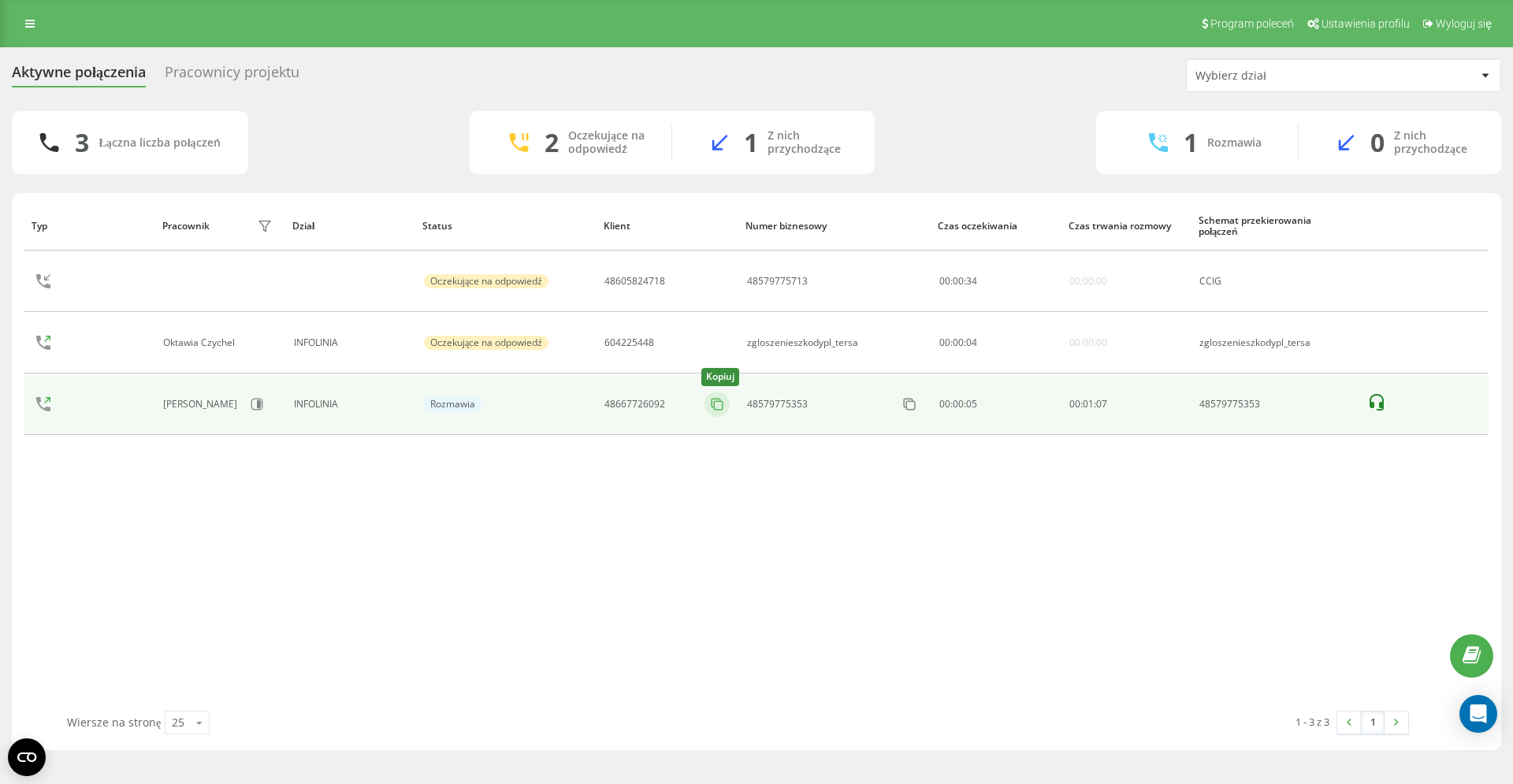
click at [718, 404] on icon at bounding box center [717, 404] width 16 height 16
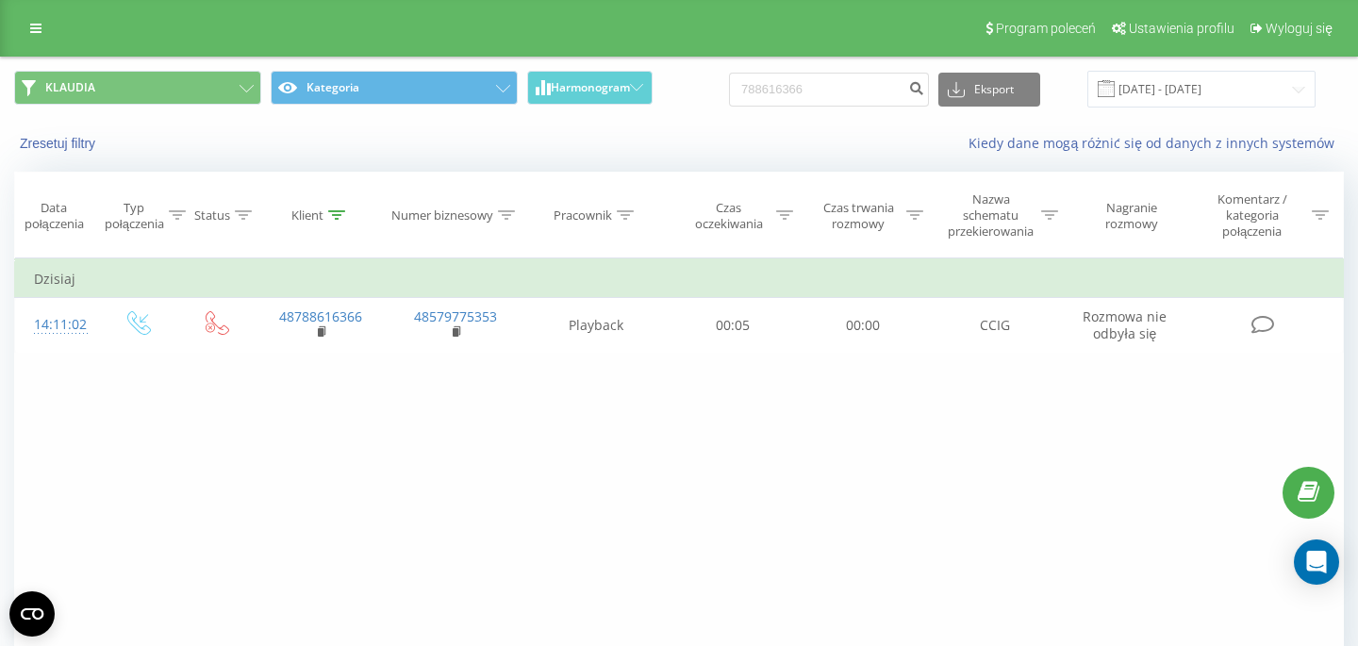
click at [719, 418] on div "Filtruj według warunków Jest równe Wprowadź wartość Anuluj OK Filtruj według wa…" at bounding box center [678, 470] width 1329 height 424
click at [863, 90] on input "788616366" at bounding box center [829, 90] width 200 height 34
paste input "48509794419"
type input "48509794419"
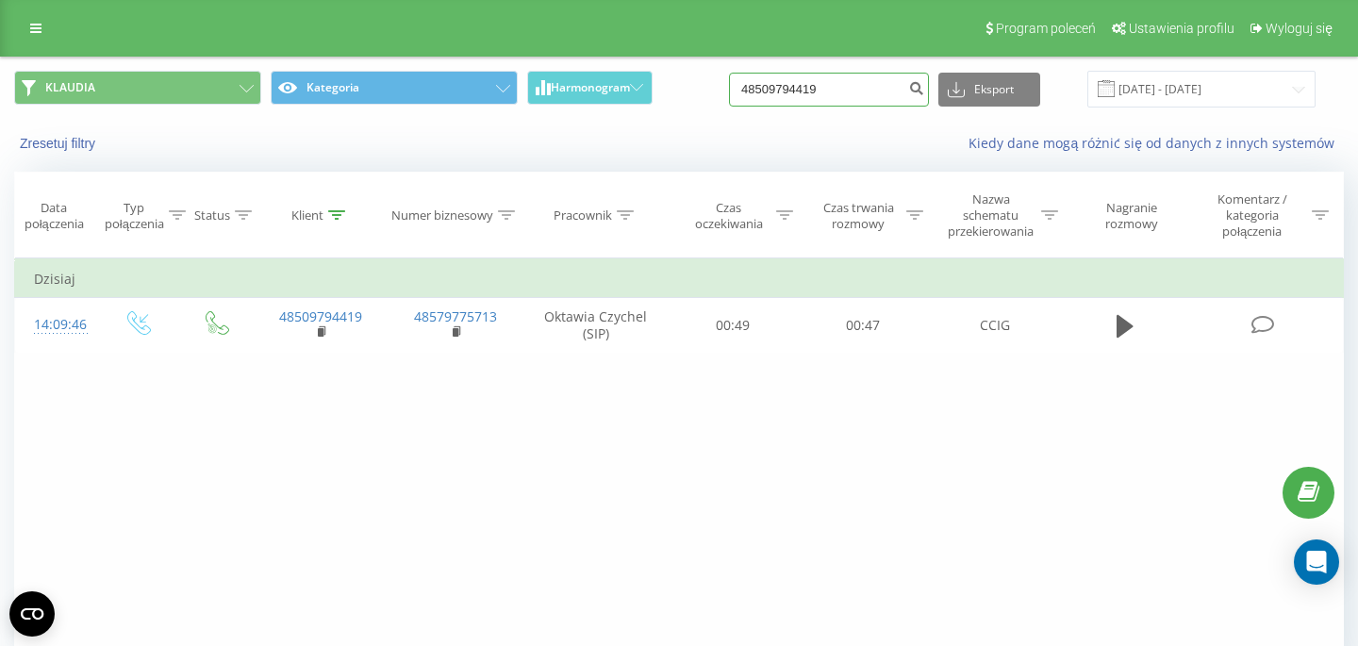
click at [869, 90] on input "48509794419" at bounding box center [829, 90] width 200 height 34
paste input "788616366"
type input "788616366"
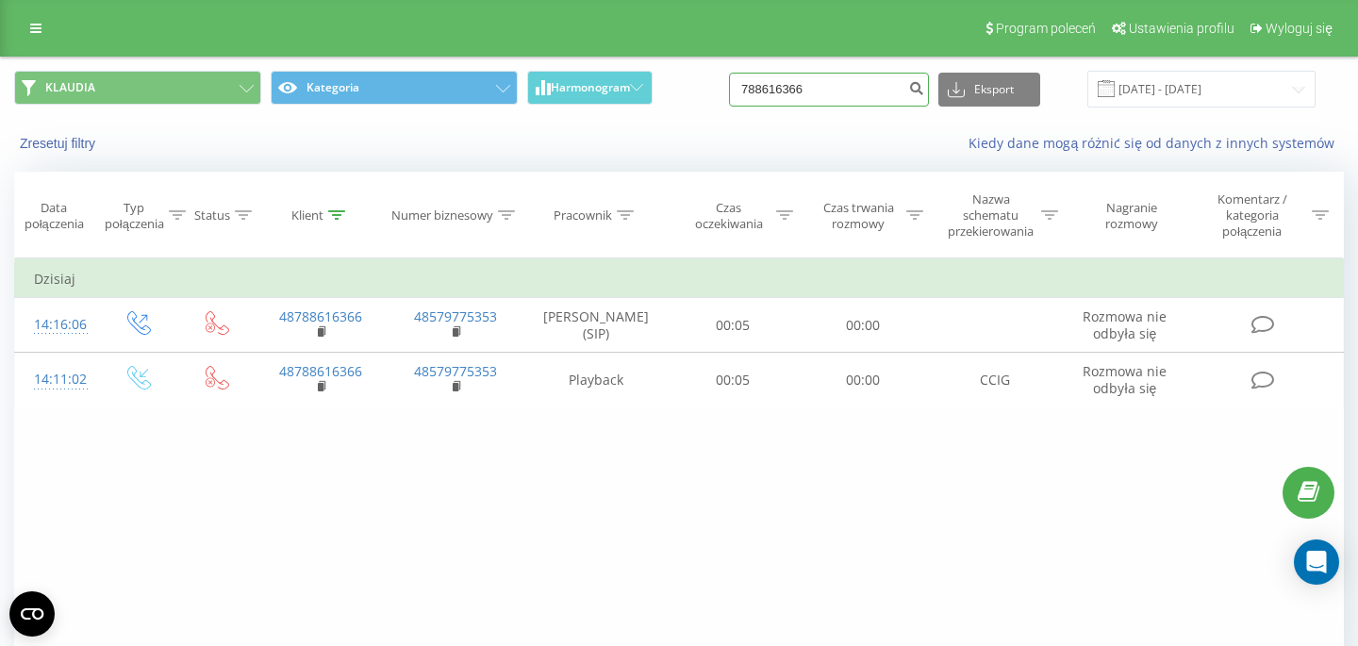
click at [850, 82] on input "788616366" at bounding box center [829, 90] width 200 height 34
paste input "660693901"
type input "660693901"
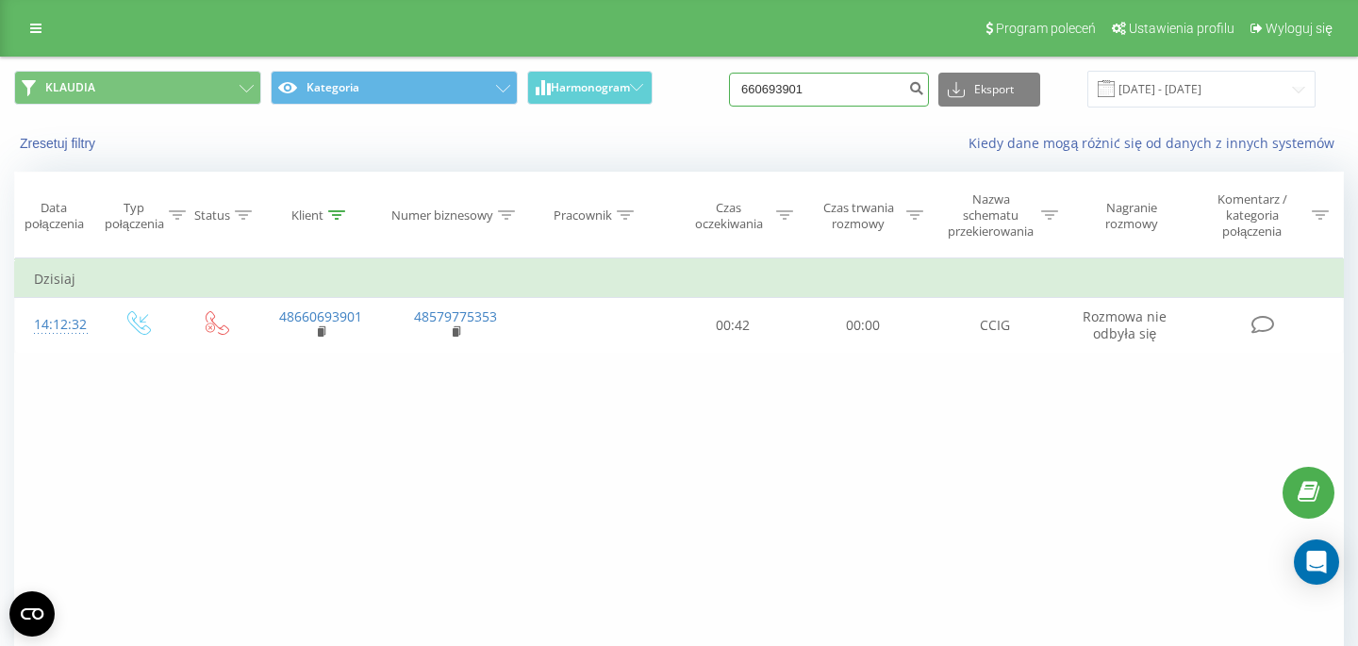
click at [824, 92] on input "660693901" at bounding box center [829, 90] width 200 height 34
paste input "06134723"
type input "606134723"
click at [834, 83] on input "606134723" at bounding box center [829, 90] width 200 height 34
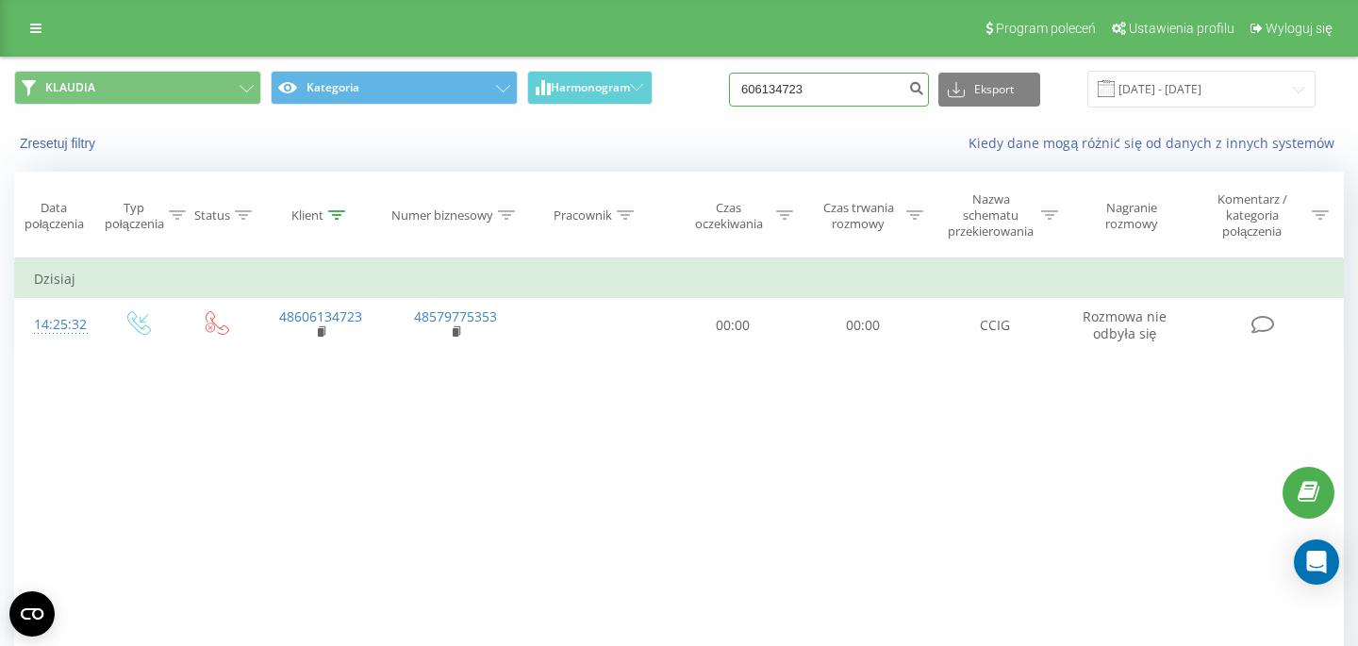
click at [834, 83] on input "606134723" at bounding box center [829, 90] width 200 height 34
click at [841, 85] on input "606134723" at bounding box center [829, 90] width 200 height 34
click at [848, 92] on input "606134723" at bounding box center [829, 90] width 200 height 34
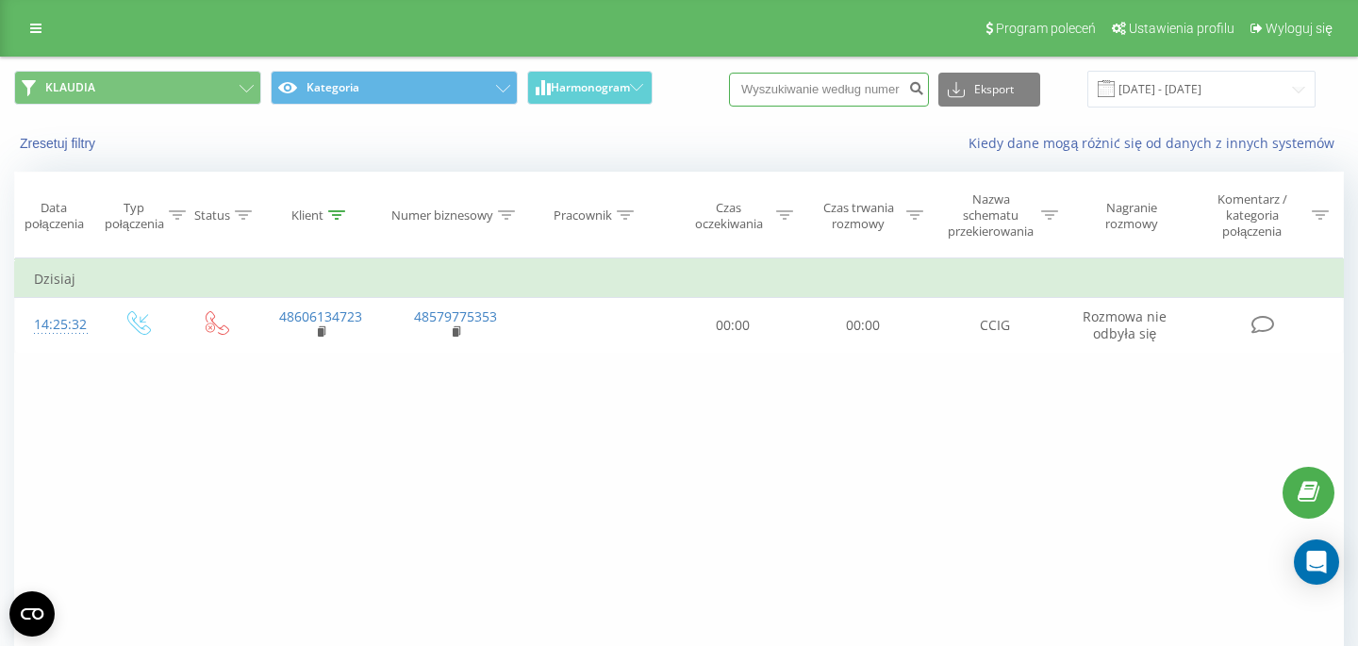
click at [836, 101] on input at bounding box center [829, 90] width 200 height 34
paste input "48667726092"
type input "48667726092"
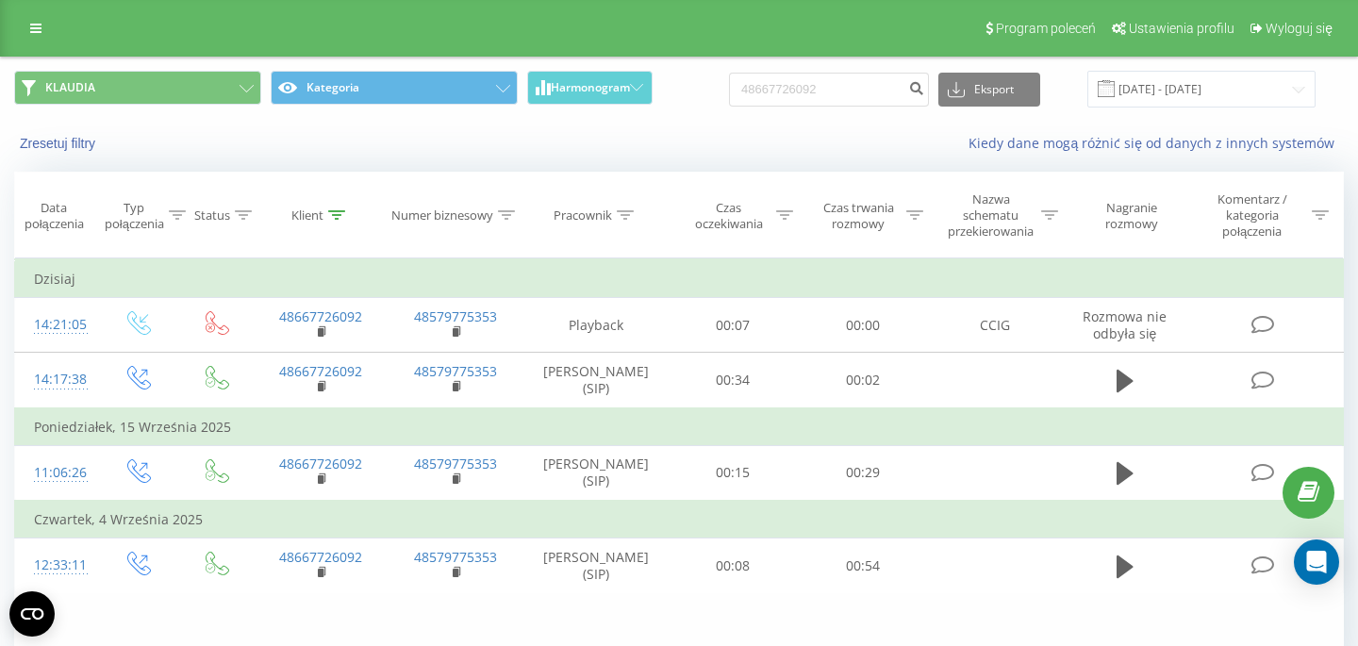
scroll to position [110, 0]
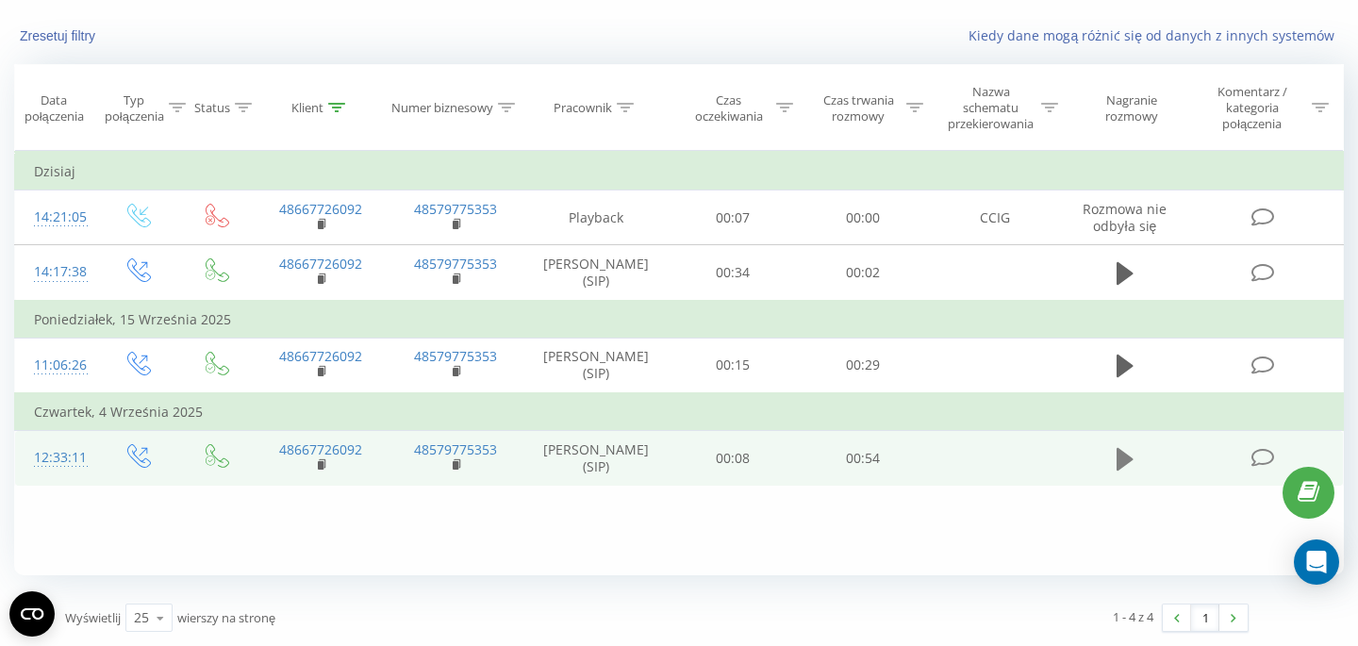
click at [1124, 470] on icon at bounding box center [1124, 459] width 17 height 23
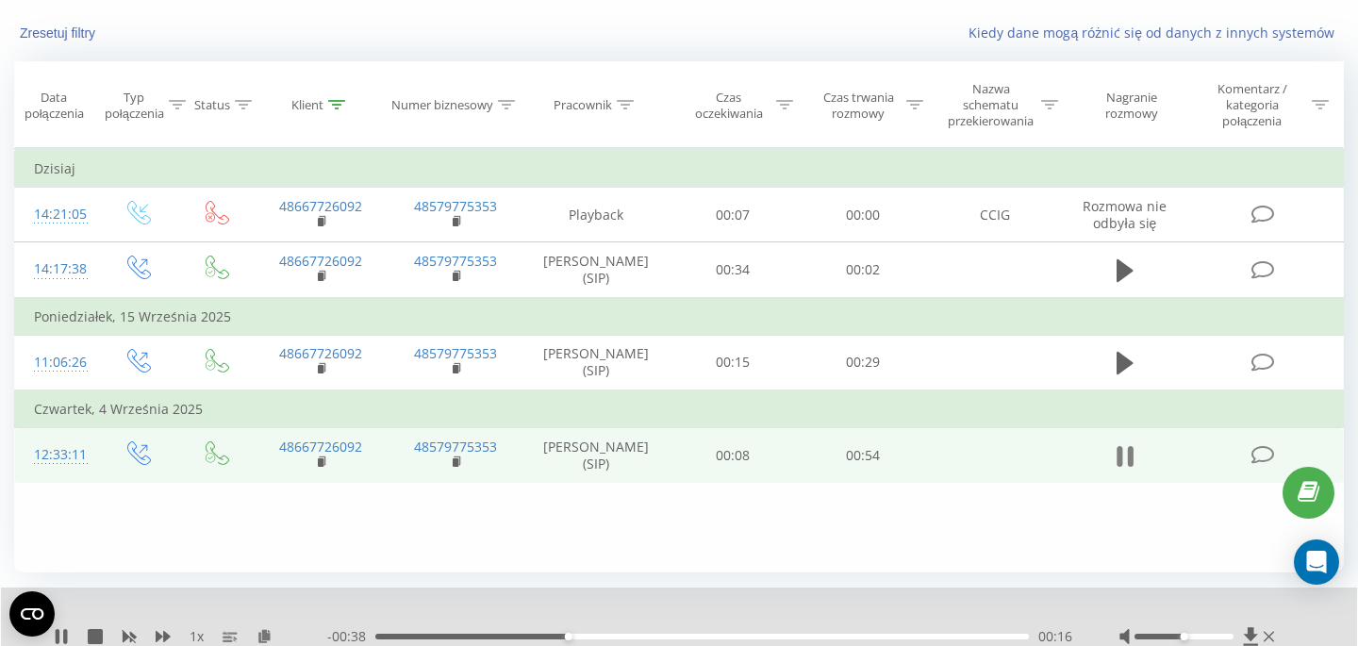
click at [1130, 467] on icon at bounding box center [1131, 456] width 6 height 21
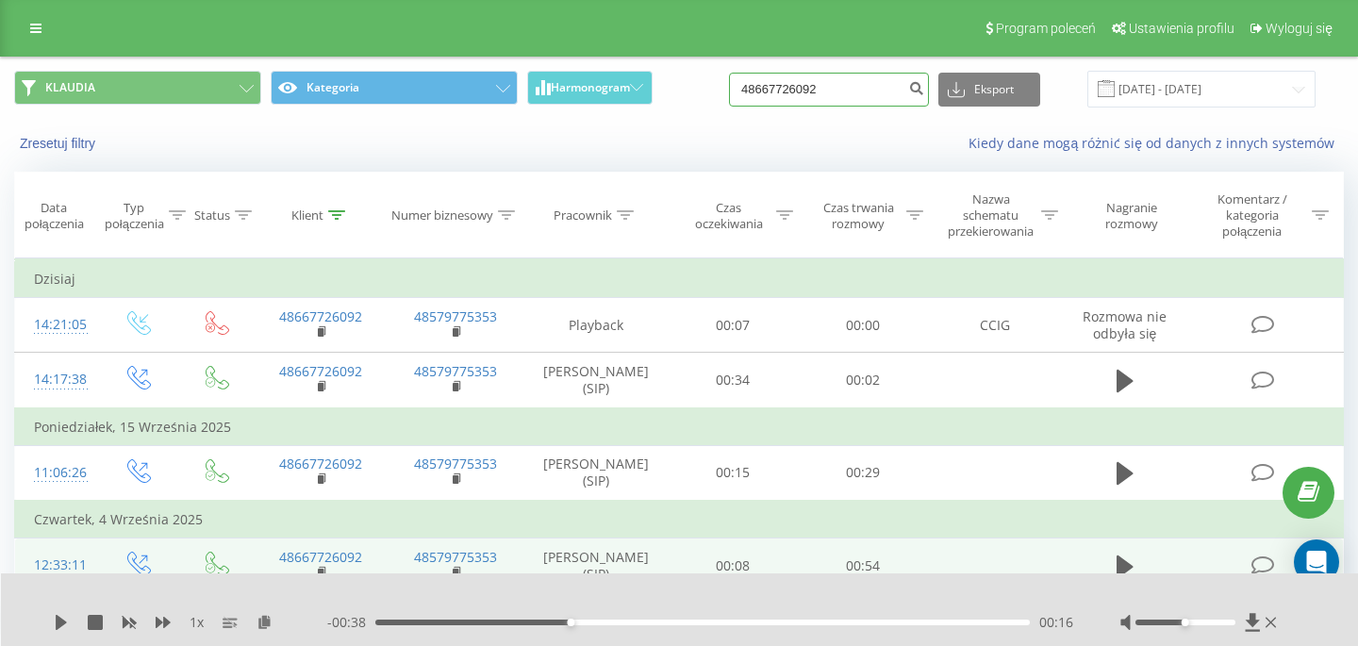
click at [848, 81] on input "48667726092" at bounding box center [829, 90] width 200 height 34
paste input "04285100"
type input "48604285100"
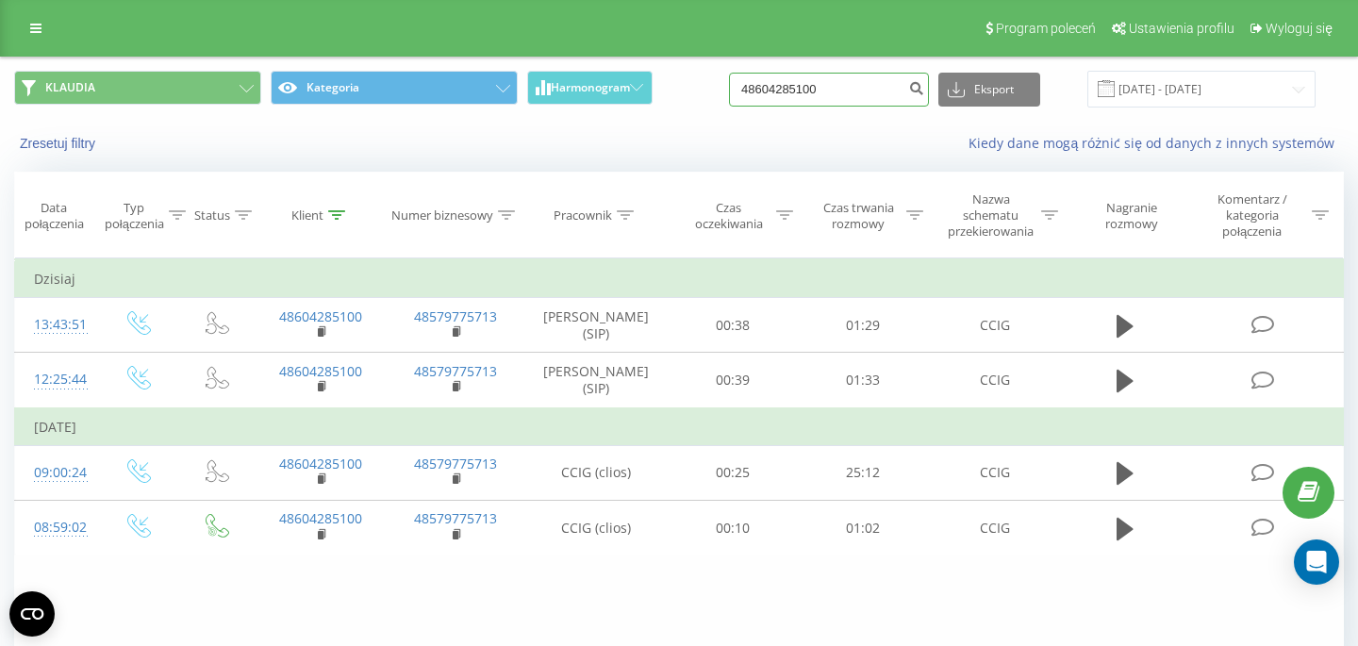
click at [860, 95] on input "48604285100" at bounding box center [829, 90] width 200 height 34
paste input "69900101"
type input "48669900101"
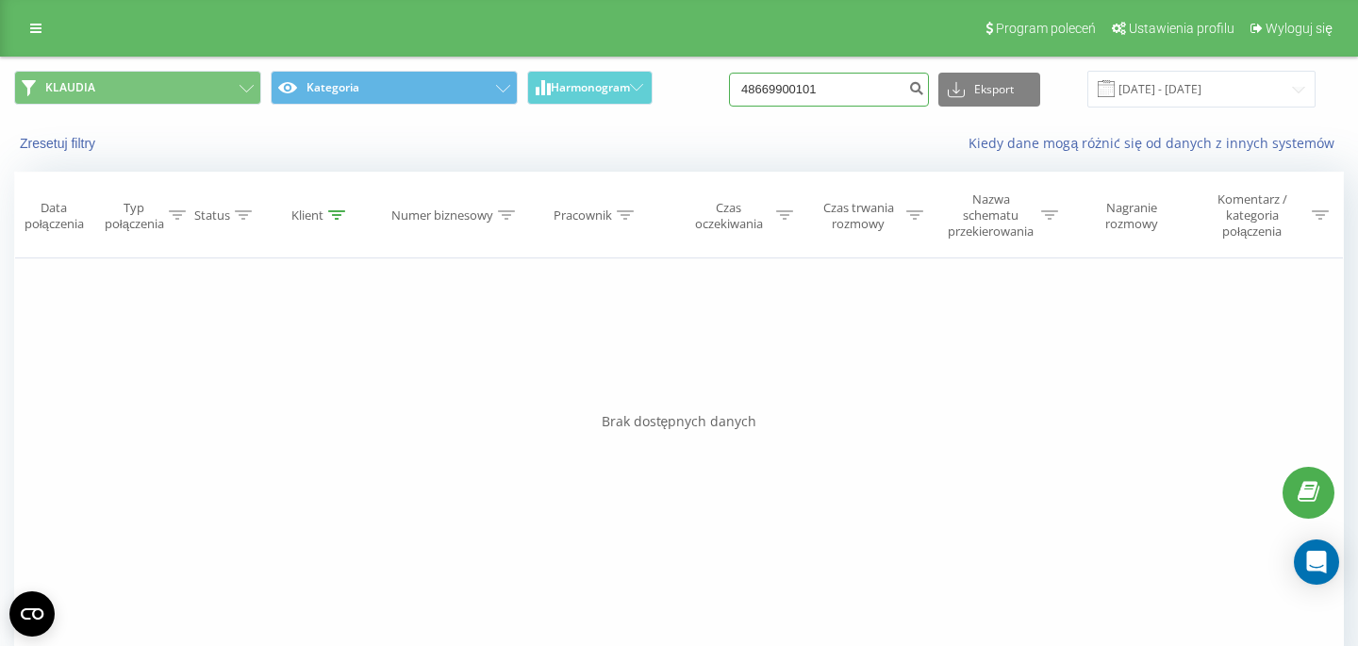
click at [878, 87] on input "48669900101" at bounding box center [829, 90] width 200 height 34
paste input "60754782"
type input "607547821"
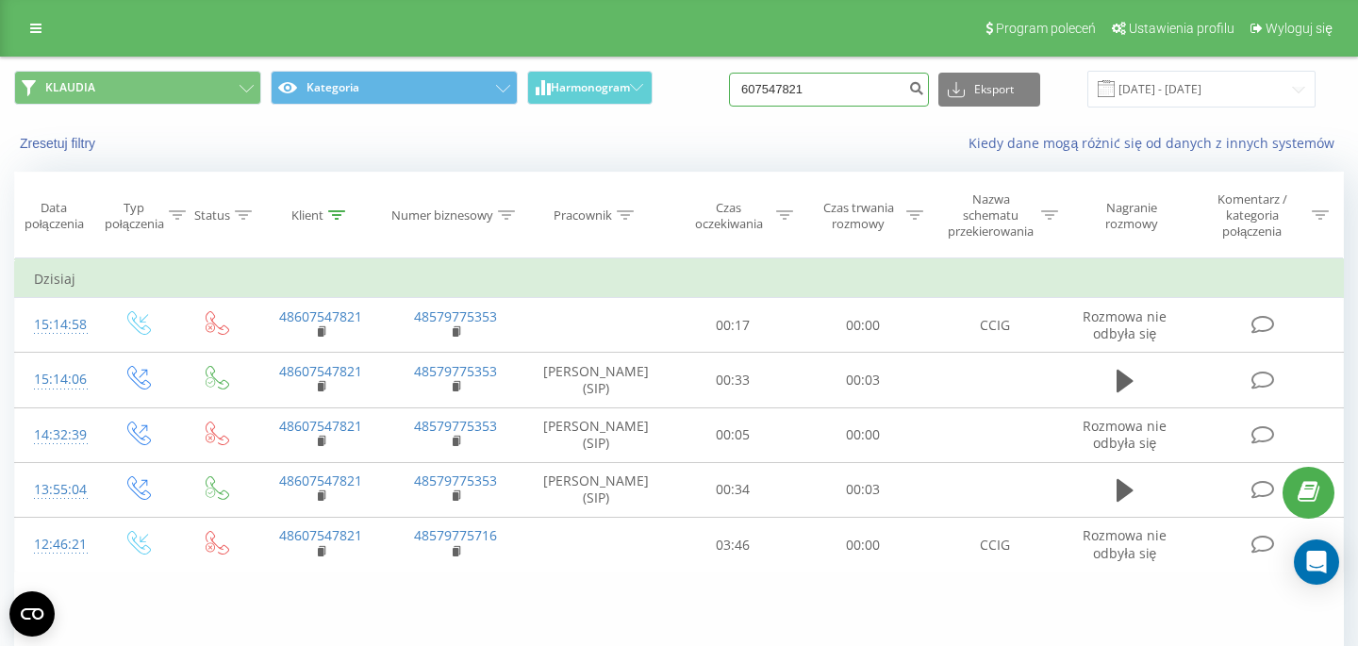
click at [858, 88] on input "607547821" at bounding box center [829, 90] width 200 height 34
paste input "722333779"
type input "722333779"
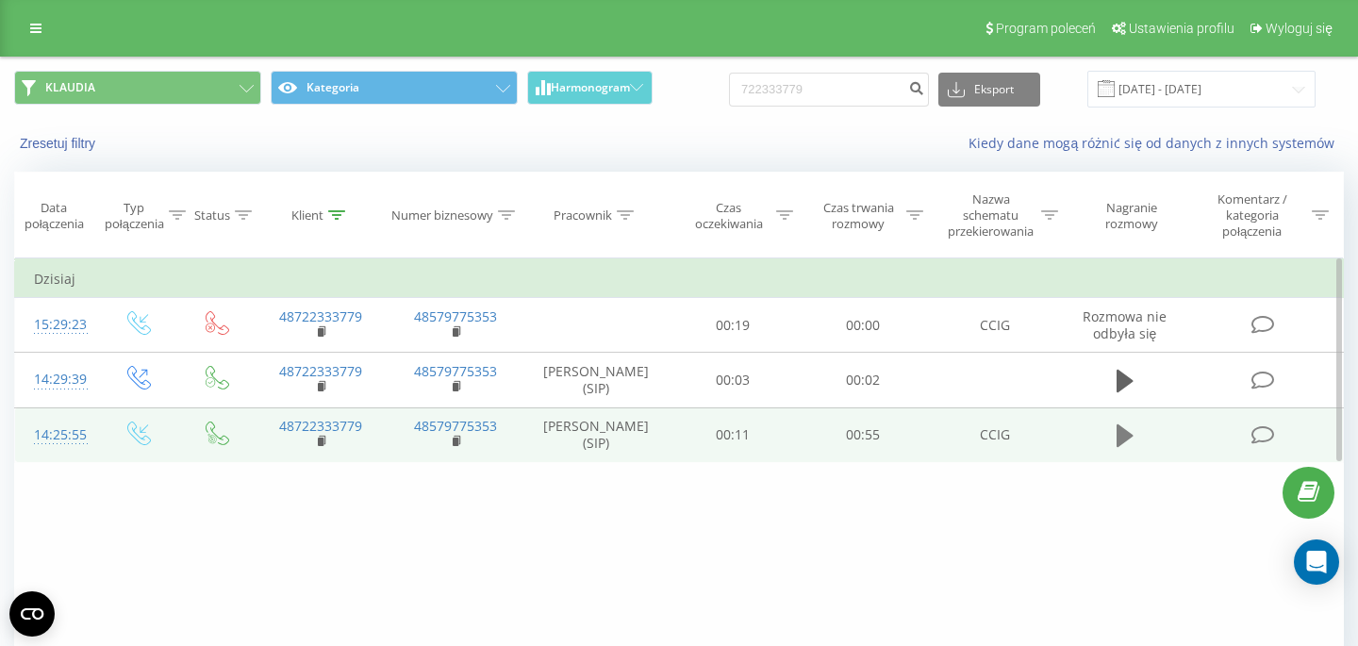
click at [1127, 434] on icon at bounding box center [1124, 435] width 17 height 23
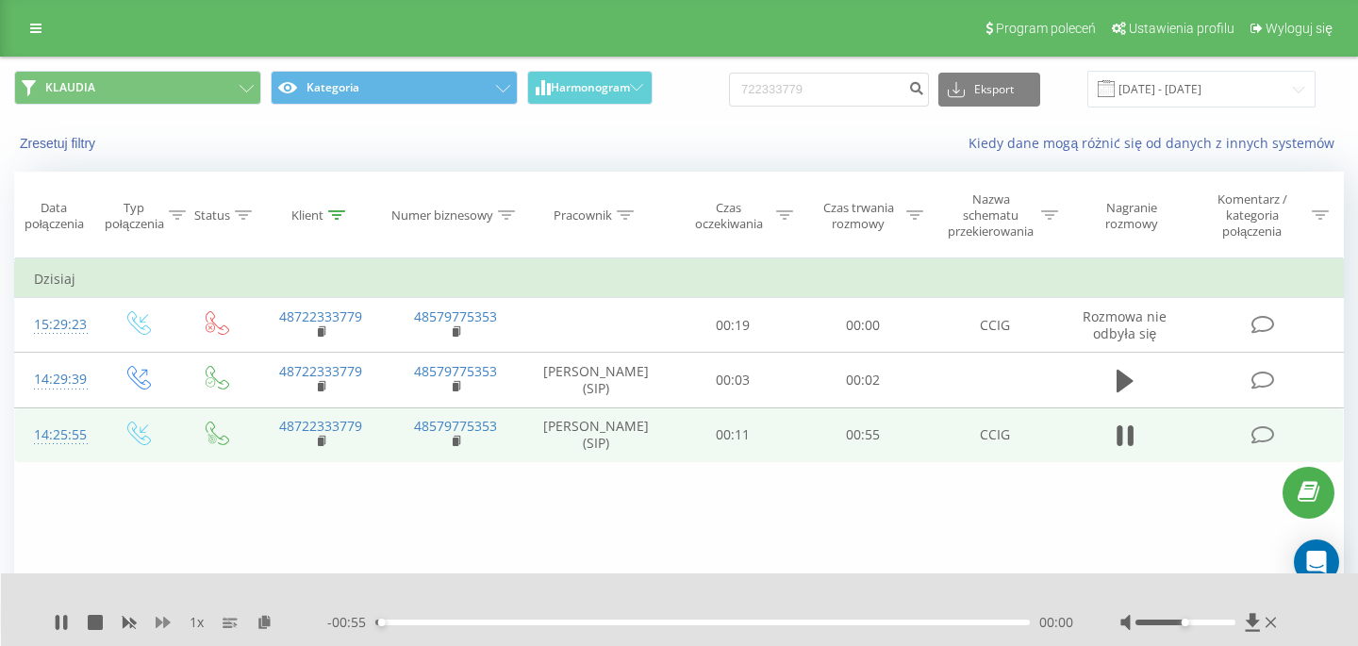
click at [162, 620] on icon at bounding box center [163, 622] width 15 height 15
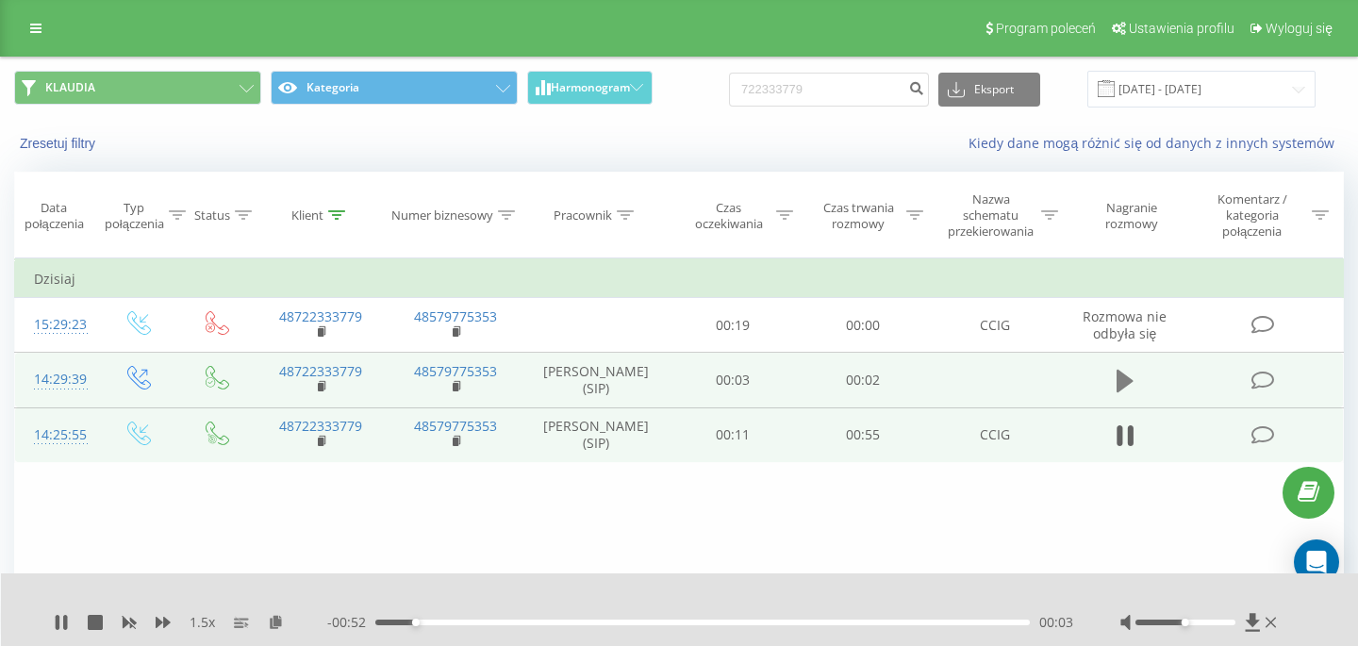
click at [1126, 386] on icon at bounding box center [1124, 381] width 17 height 23
click at [1118, 390] on icon at bounding box center [1119, 381] width 6 height 21
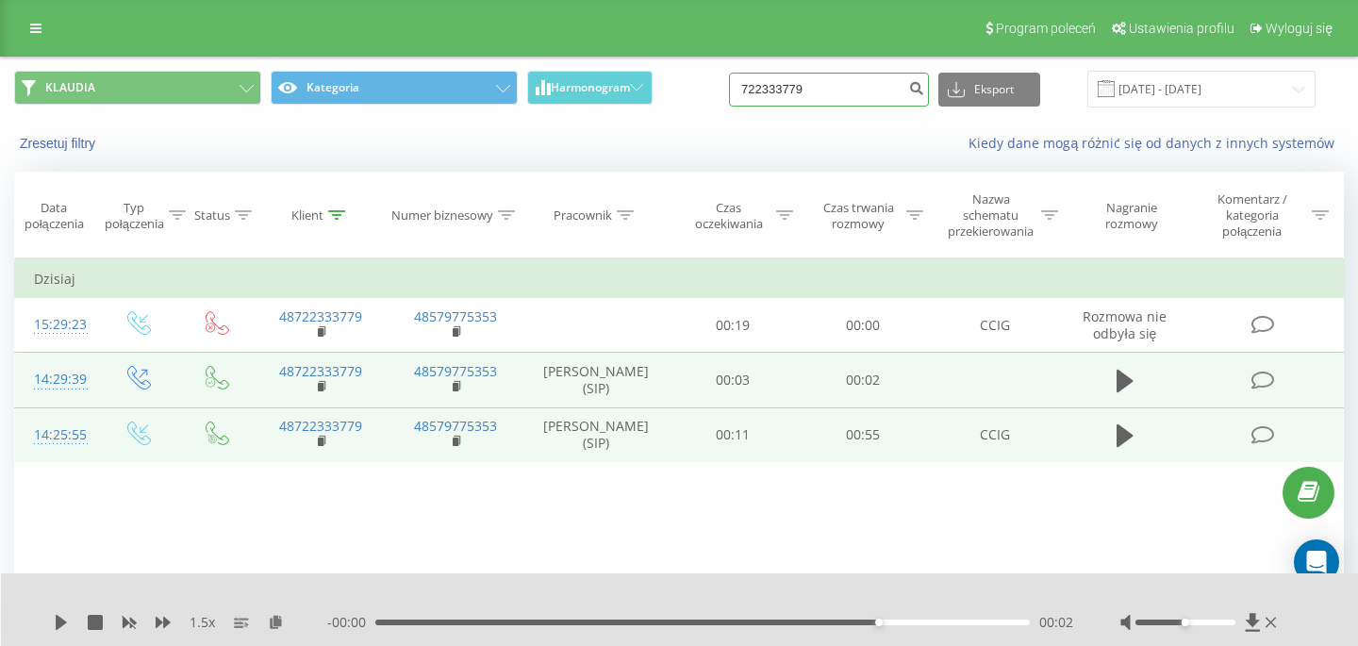
click at [853, 94] on input "722333779" at bounding box center [829, 90] width 200 height 34
paste input "48604285100"
type input "48604285100"
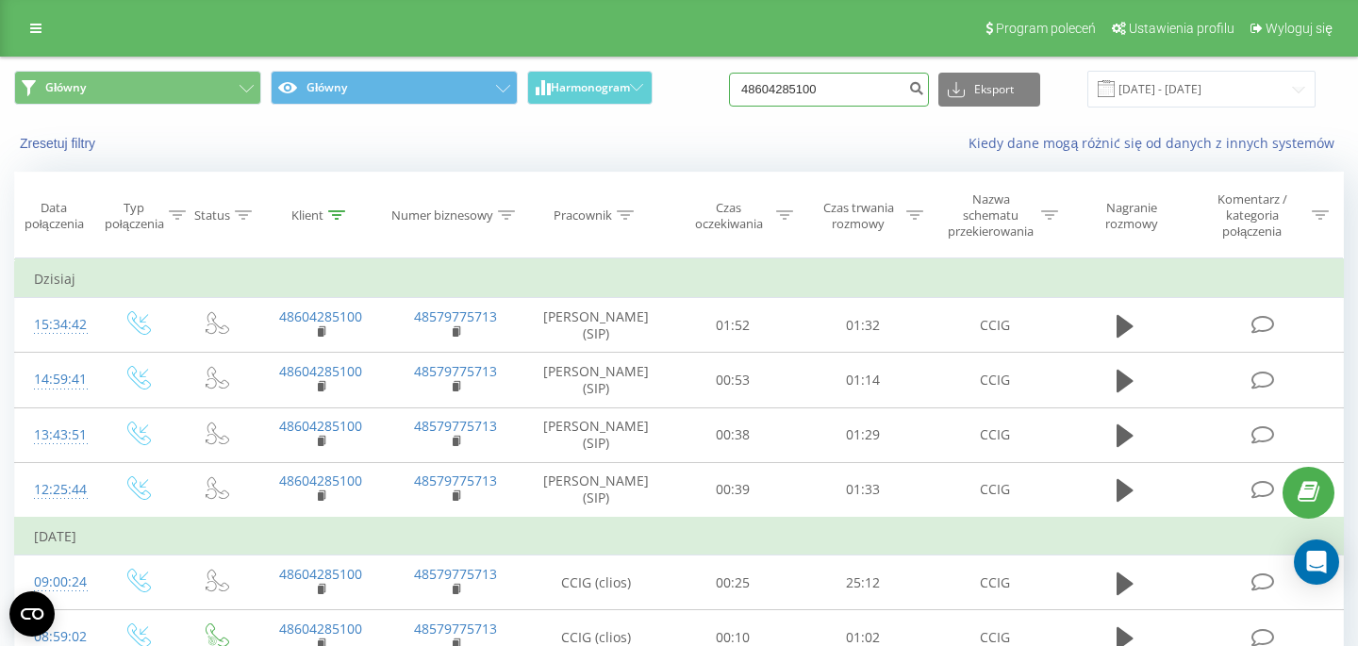
click at [895, 91] on input "48604285100" at bounding box center [829, 90] width 200 height 34
paste input "722333779"
type input "48722333779"
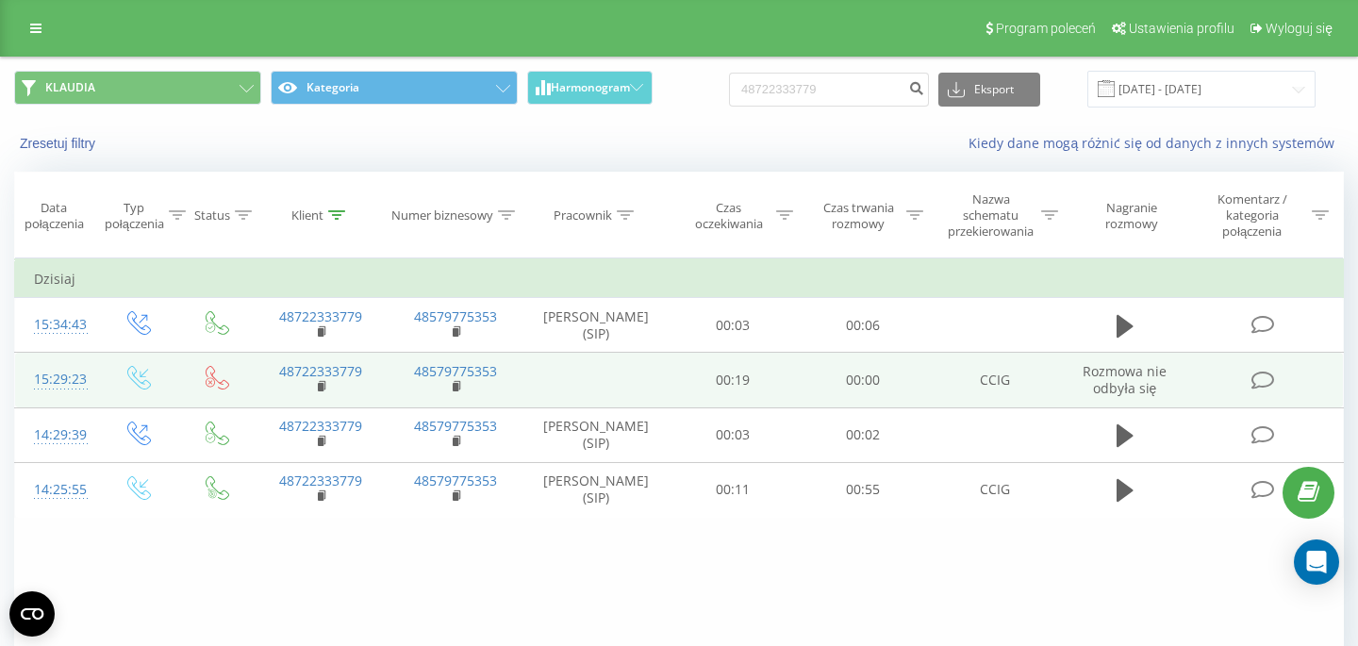
click at [856, 407] on td "00:00" at bounding box center [863, 380] width 130 height 55
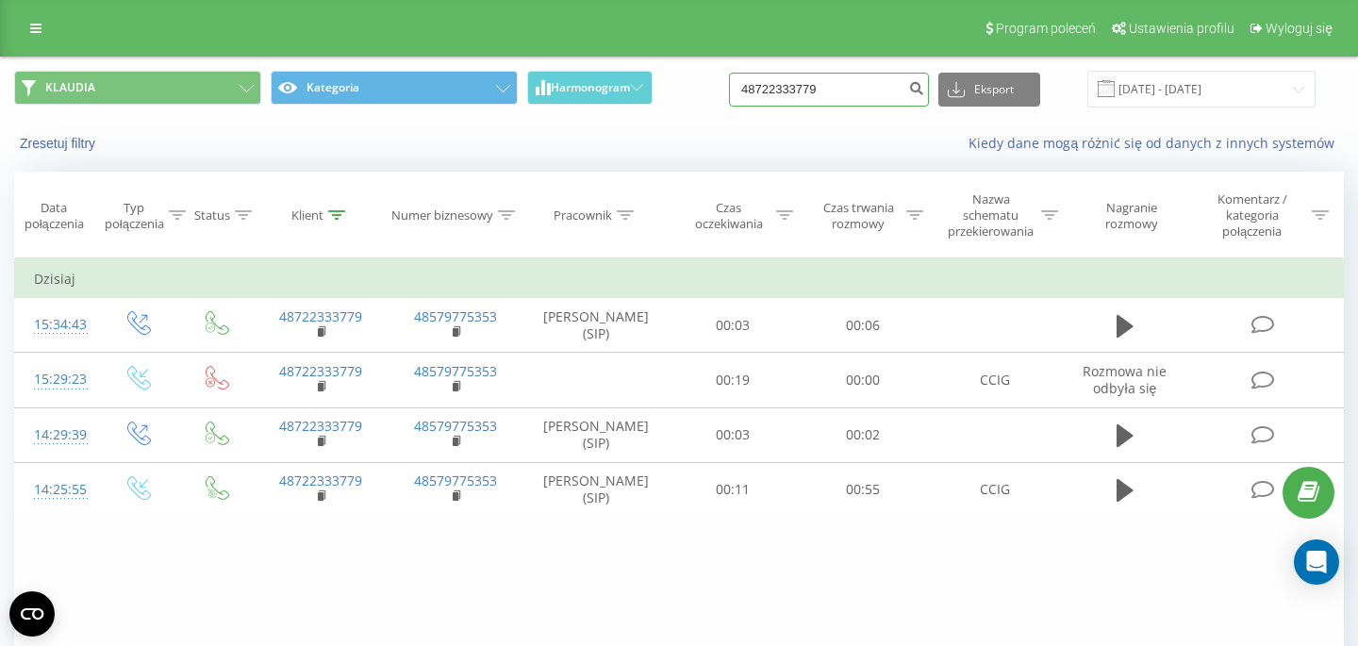
click at [849, 106] on input "48722333779" at bounding box center [829, 90] width 200 height 34
paste input "515181206"
type input "515181206"
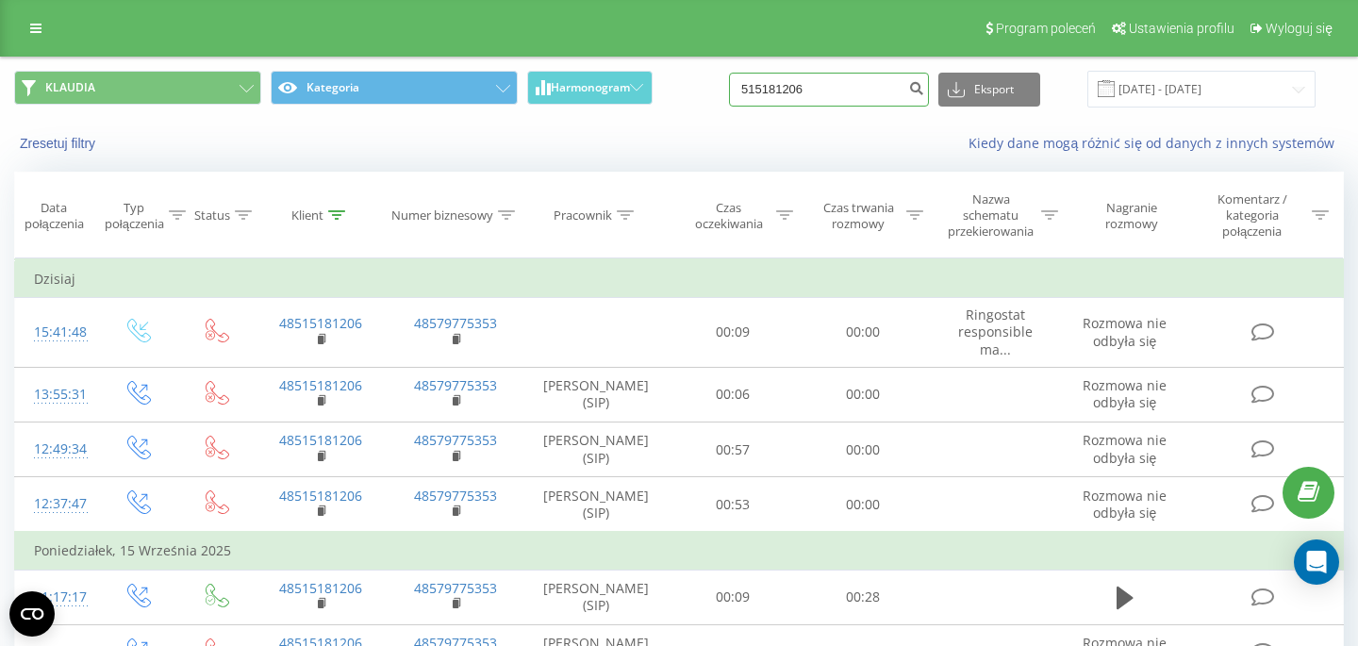
click at [852, 105] on input "515181206" at bounding box center [829, 90] width 200 height 34
paste input "73907476"
type input "739074766"
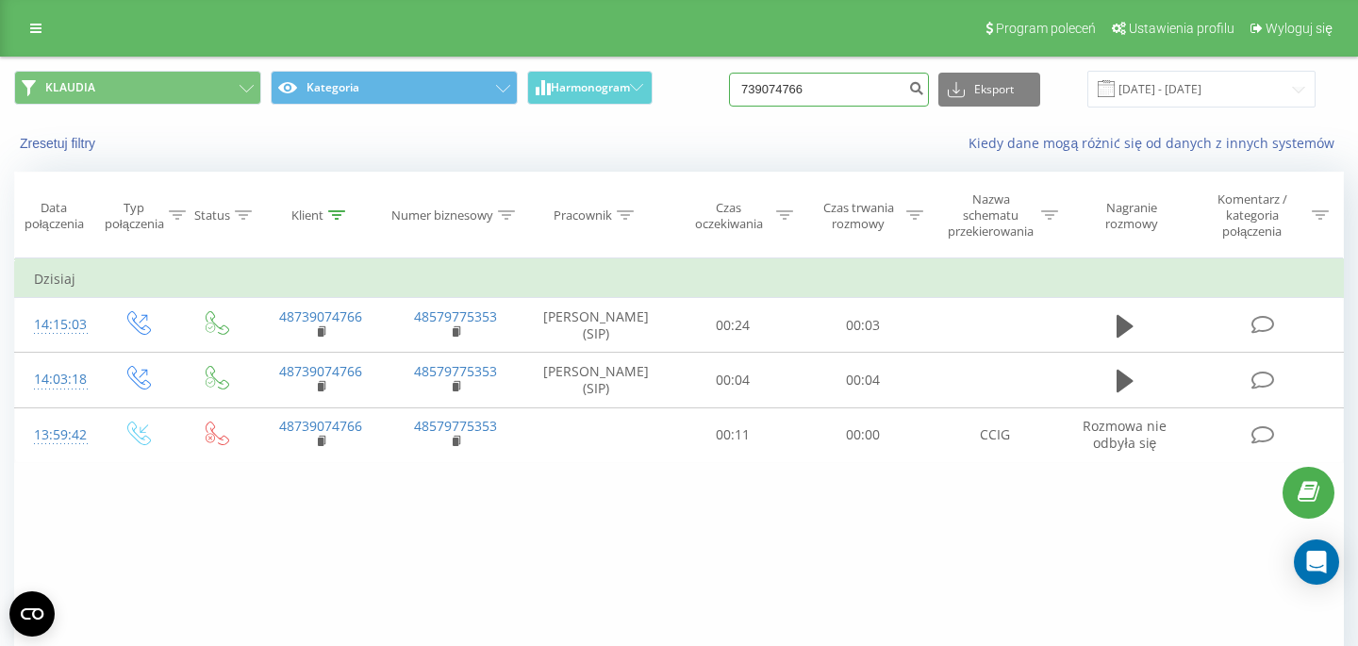
click at [846, 96] on input "739074766" at bounding box center [829, 90] width 200 height 34
paste input "48698667334"
type input "48698667334"
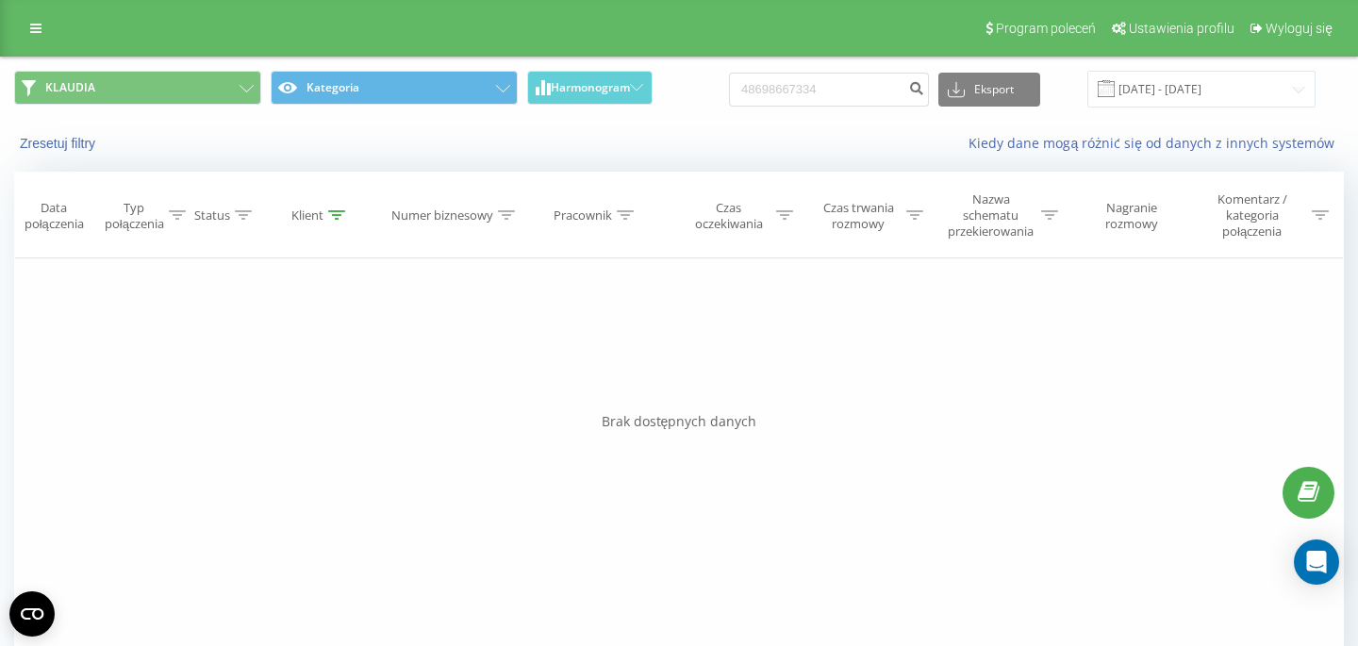
click at [859, 350] on div "Filtruj według warunków Jest równe Wprowadź wartość Anuluj OK Filtruj według wa…" at bounding box center [678, 470] width 1329 height 424
click at [886, 91] on input "48698667334" at bounding box center [829, 90] width 200 height 34
paste input "794402122"
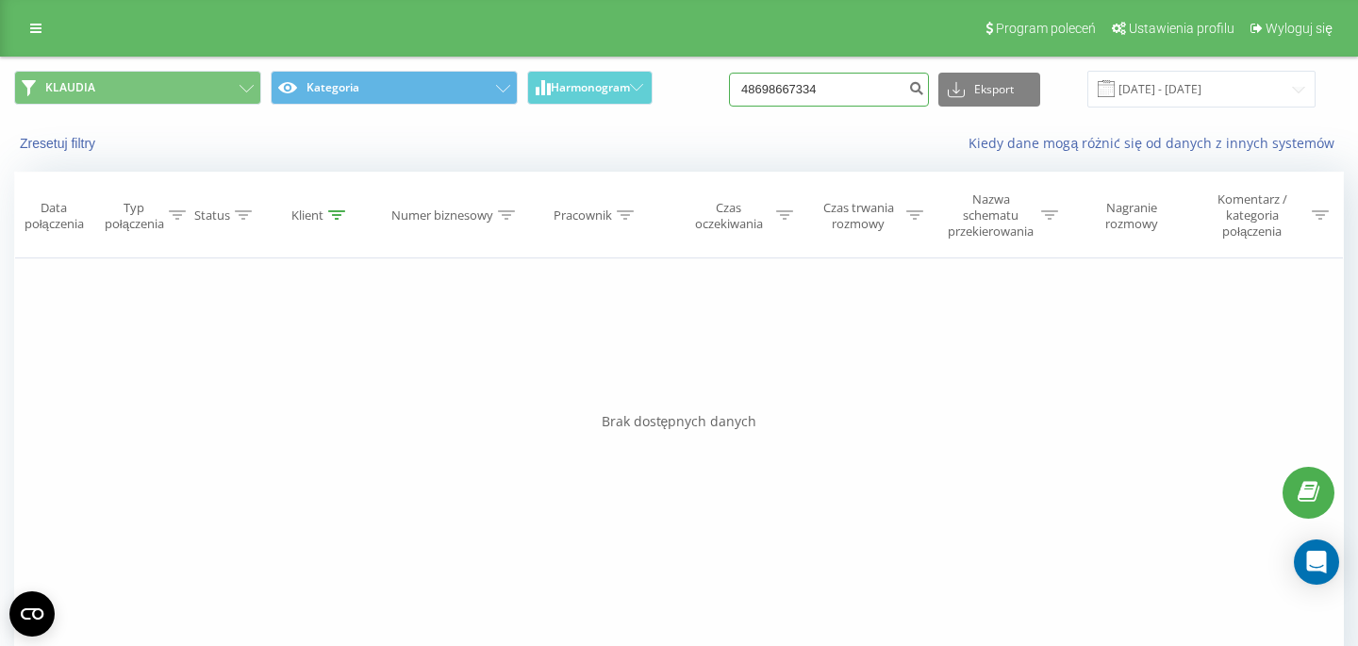
type input "48794402122"
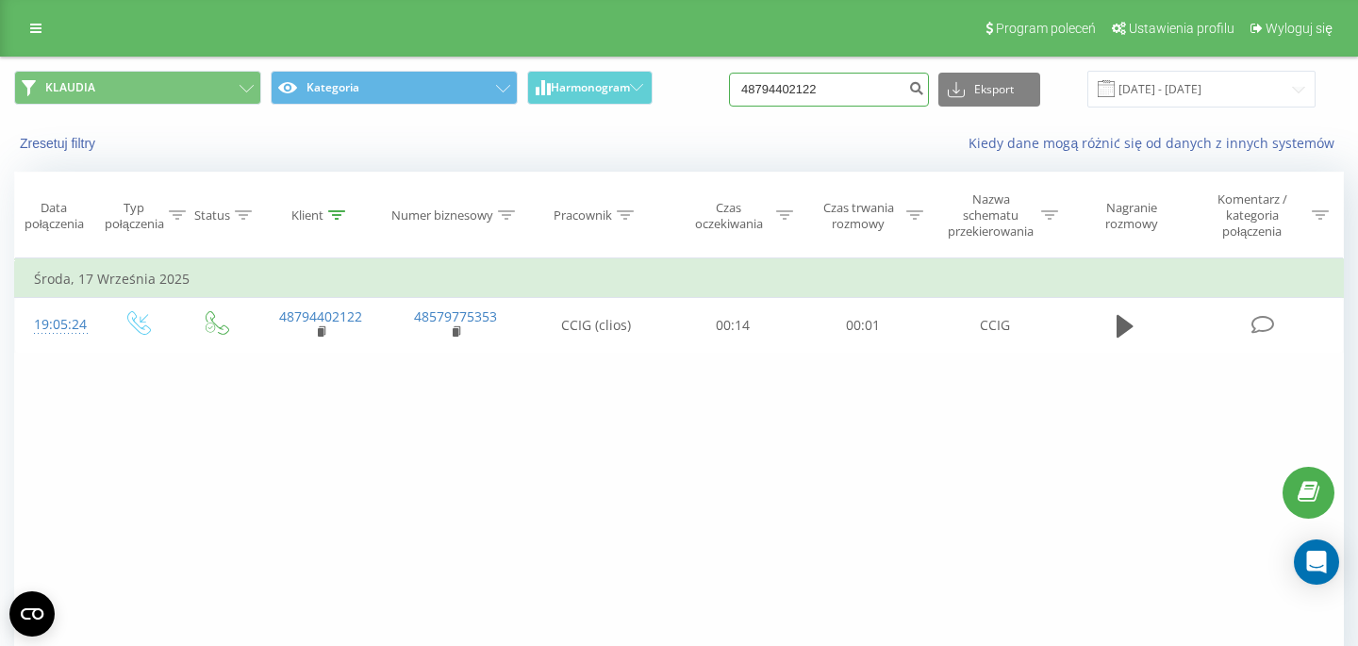
click at [878, 89] on input "48794402122" at bounding box center [829, 90] width 200 height 34
paste input "530798488"
type input "530798488"
click at [813, 119] on div "KLAUDIA Kategoria Harmonogram 530798488 Eksport .csv .xls .xlsx [DATE] - [DATE]" at bounding box center [679, 89] width 1356 height 63
